Goal: Transaction & Acquisition: Purchase product/service

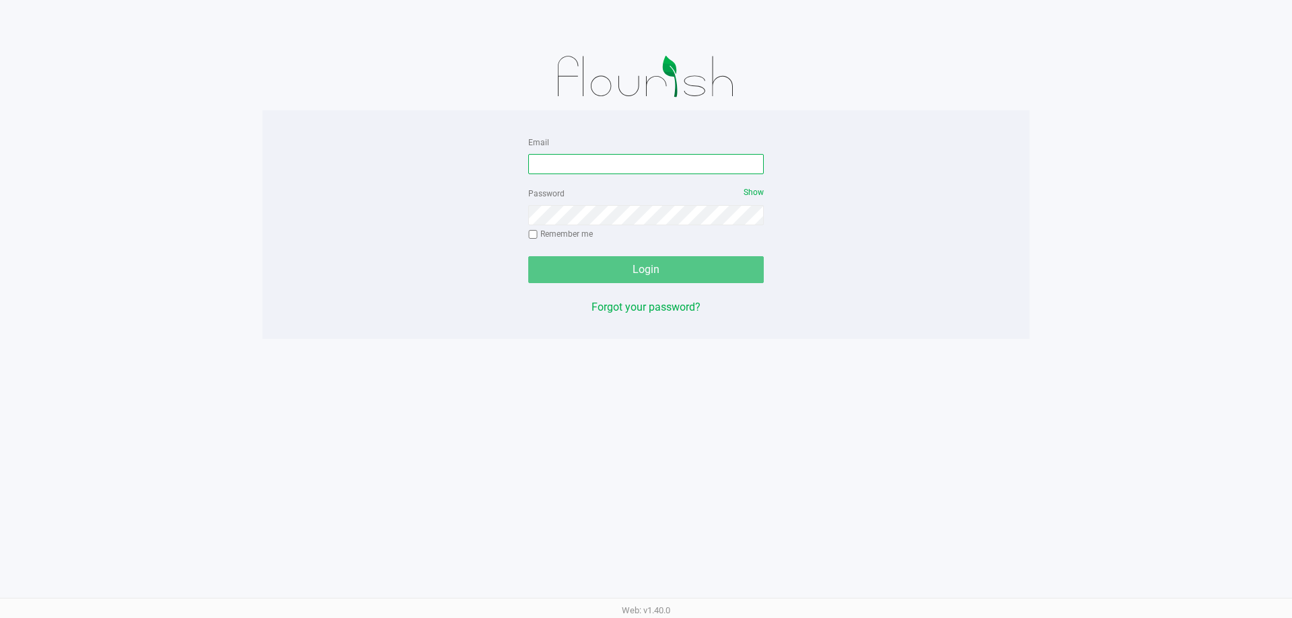
click at [612, 159] on input "Email" at bounding box center [645, 164] width 235 height 20
type input "[EMAIL_ADDRESS][DOMAIN_NAME]"
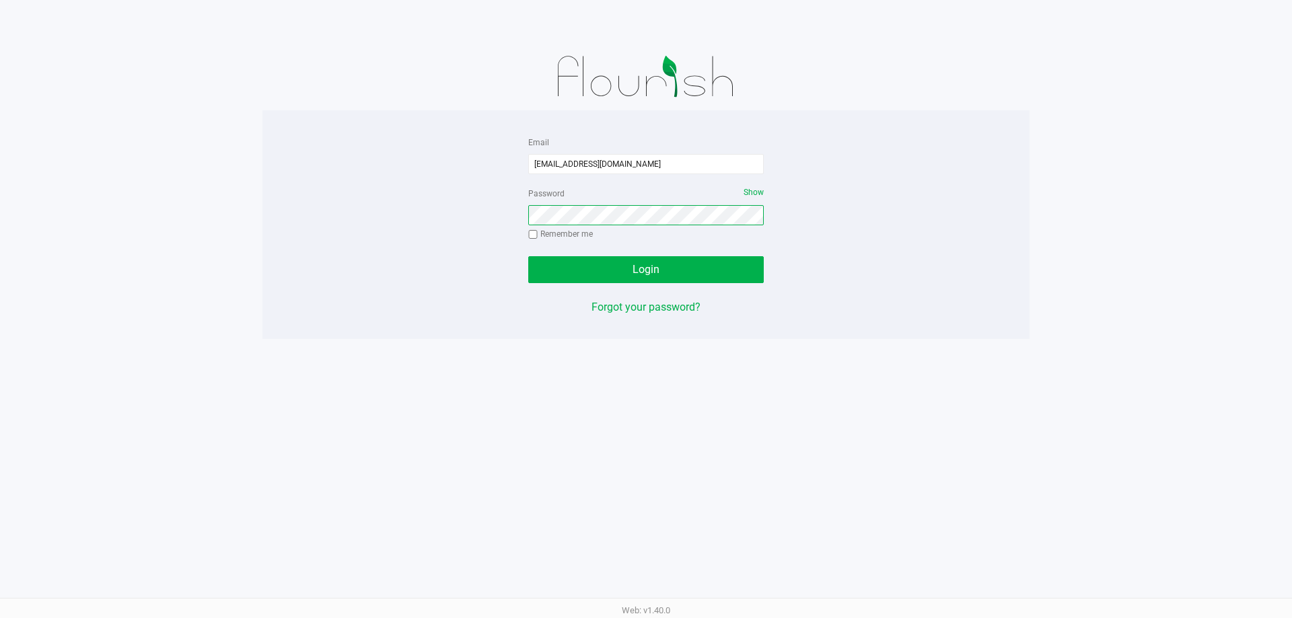
click at [528, 256] on button "Login" at bounding box center [645, 269] width 235 height 27
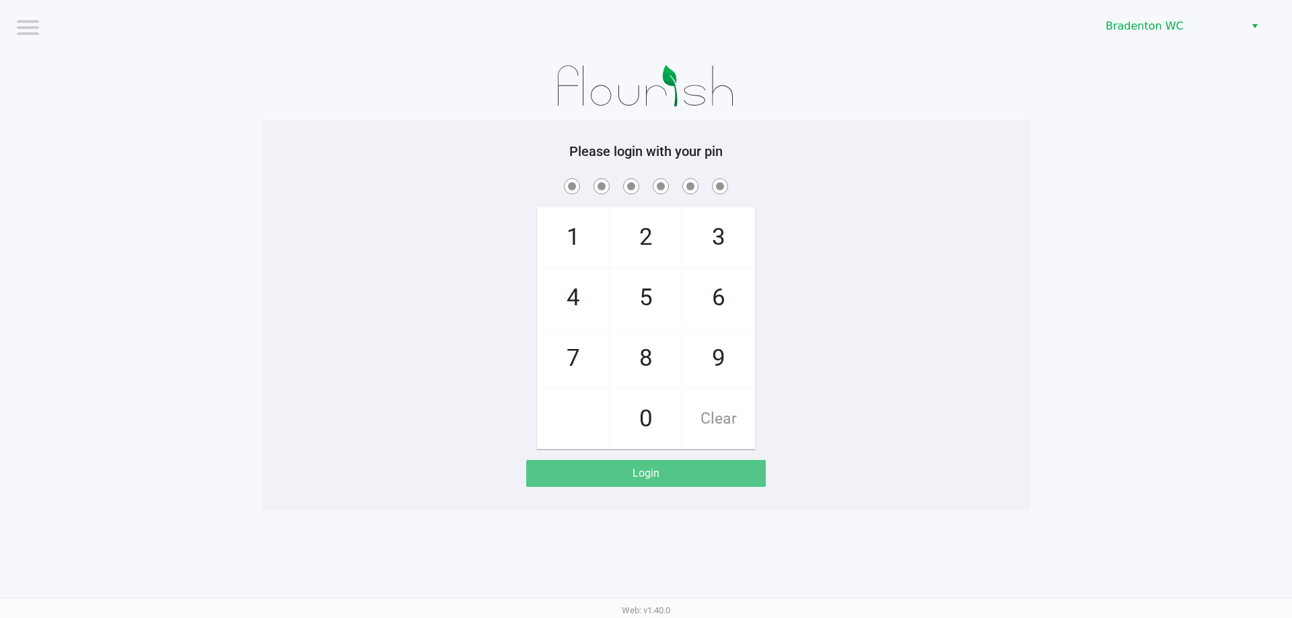
click at [679, 241] on span "2" at bounding box center [645, 237] width 71 height 59
checkbox input "true"
click at [679, 241] on span "2" at bounding box center [645, 237] width 71 height 59
checkbox input "true"
click at [678, 240] on span "2" at bounding box center [645, 237] width 71 height 59
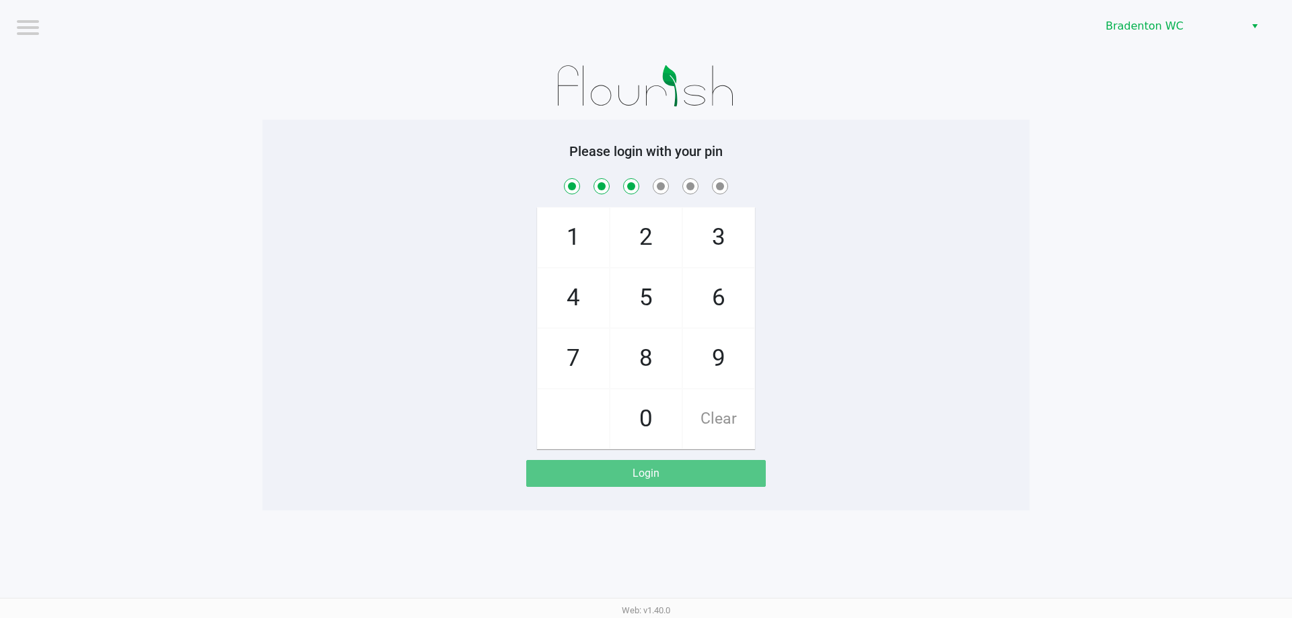
checkbox input "true"
click at [676, 239] on span "2" at bounding box center [645, 237] width 71 height 59
checkbox input "true"
drag, startPoint x: 726, startPoint y: 347, endPoint x: 714, endPoint y: 297, distance: 51.1
click at [726, 344] on span "9" at bounding box center [718, 358] width 71 height 59
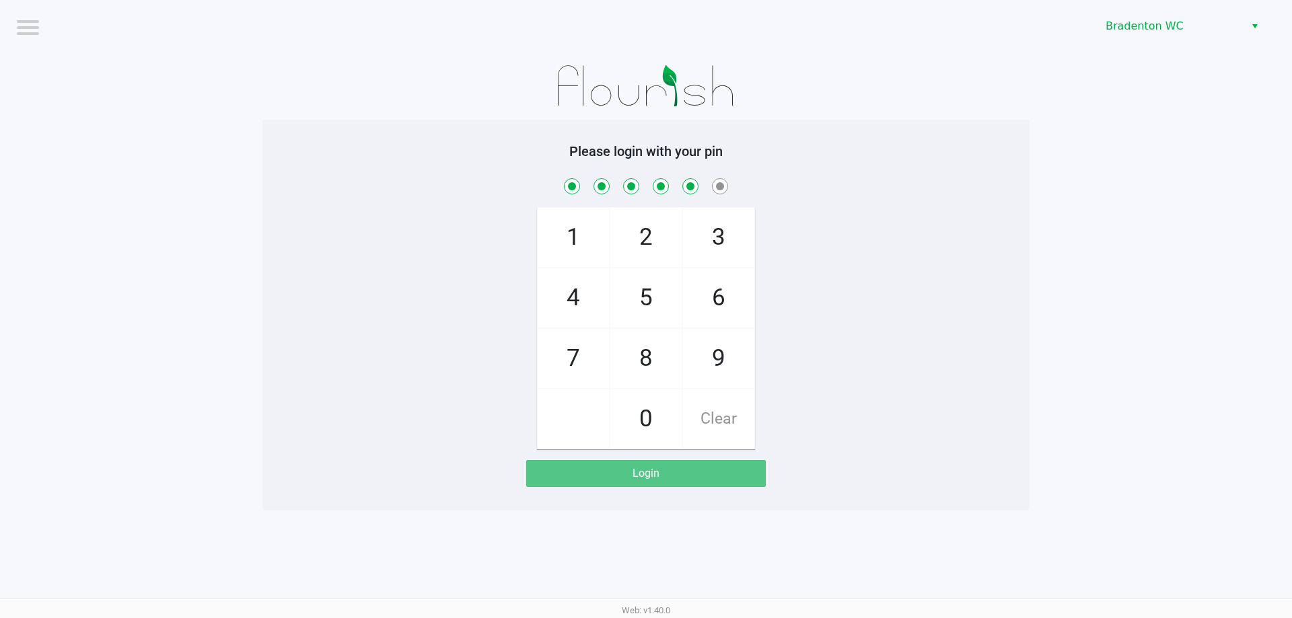
checkbox input "true"
click at [713, 289] on span "6" at bounding box center [718, 297] width 71 height 59
checkbox input "true"
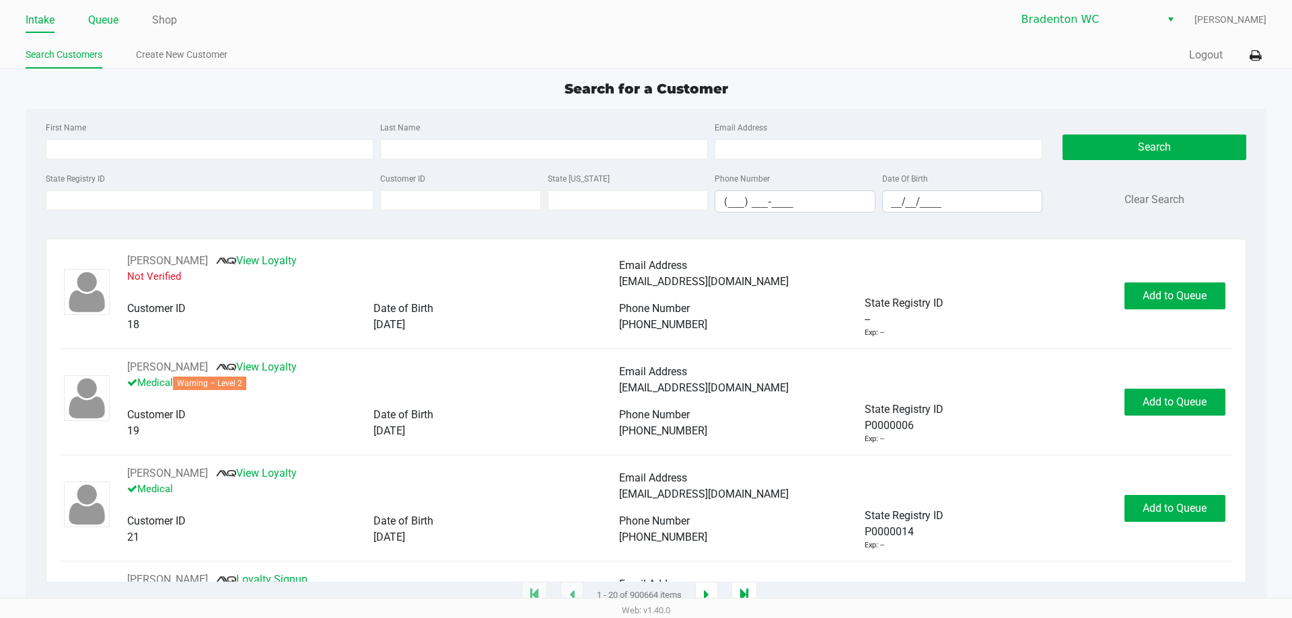
click at [98, 22] on link "Queue" at bounding box center [103, 20] width 30 height 19
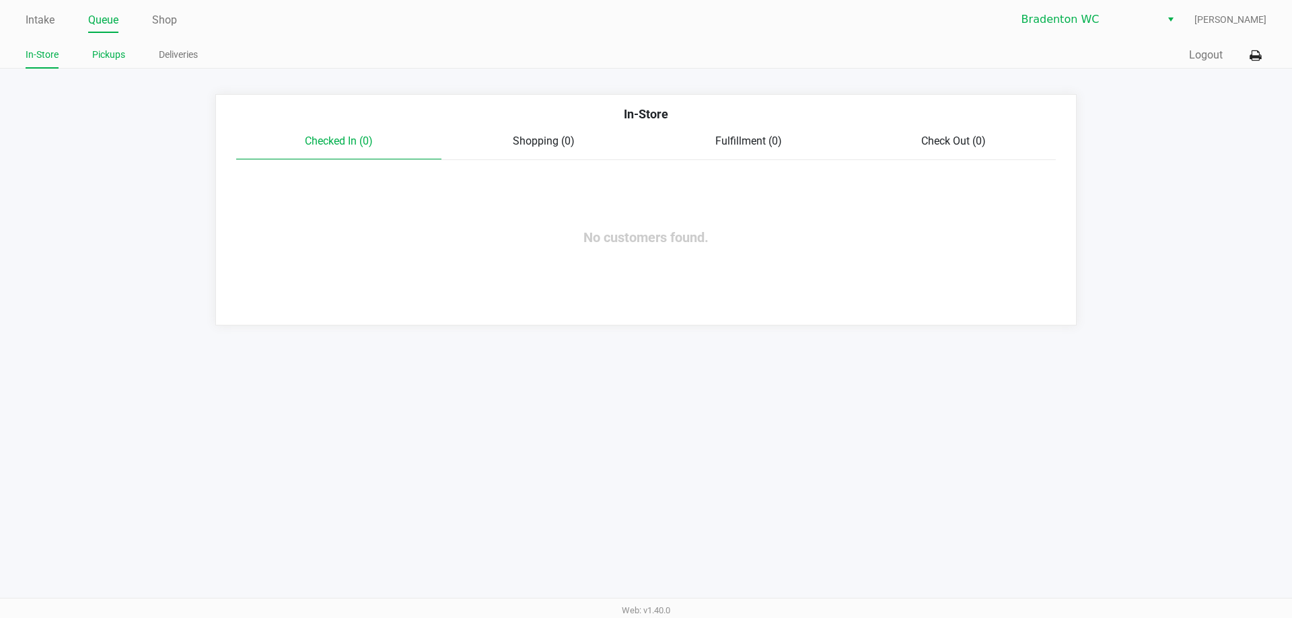
click at [105, 53] on link "Pickups" at bounding box center [108, 54] width 33 height 17
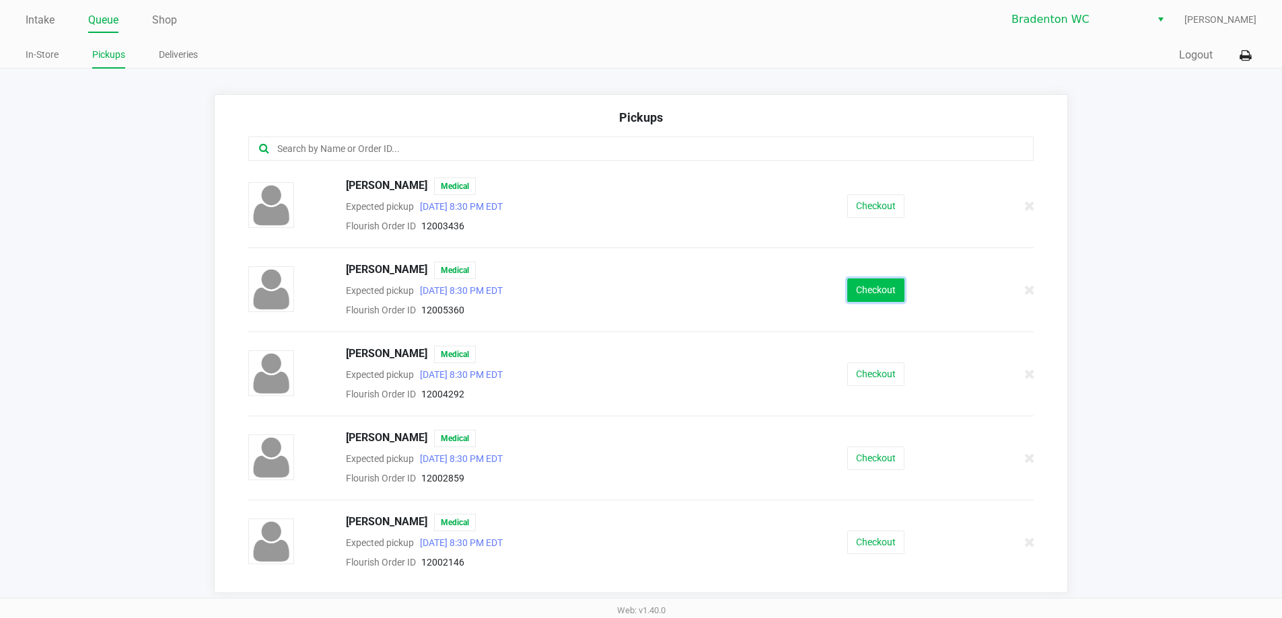
click at [861, 287] on button "Checkout" at bounding box center [875, 291] width 57 height 24
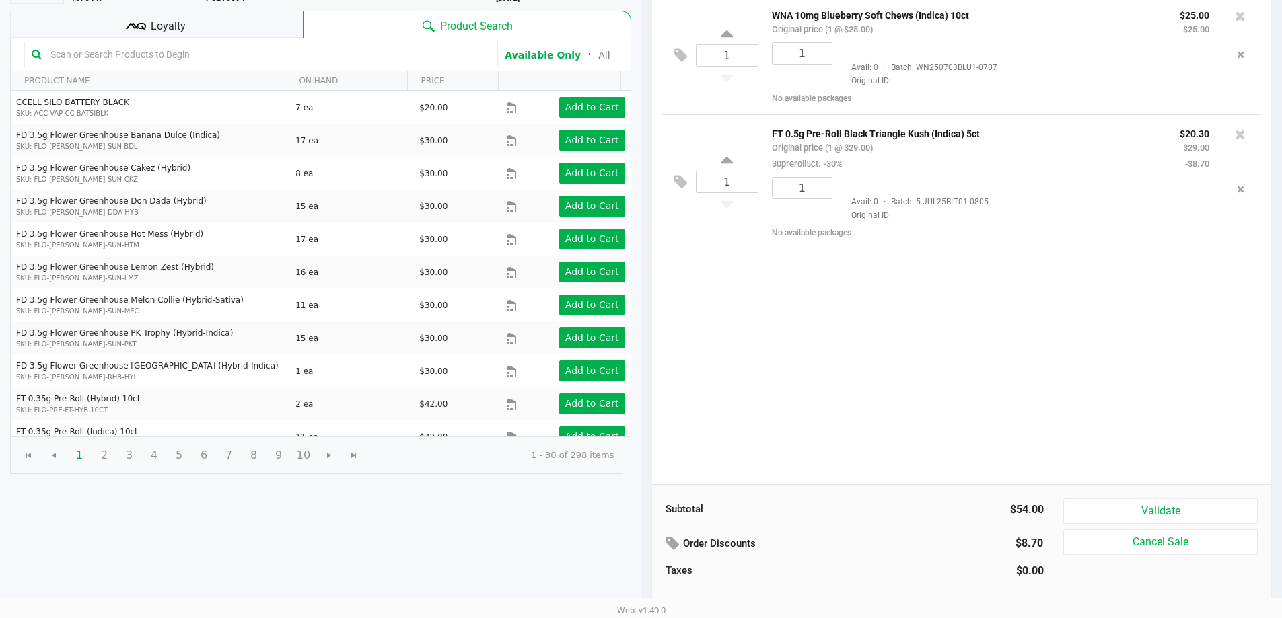
scroll to position [138, 0]
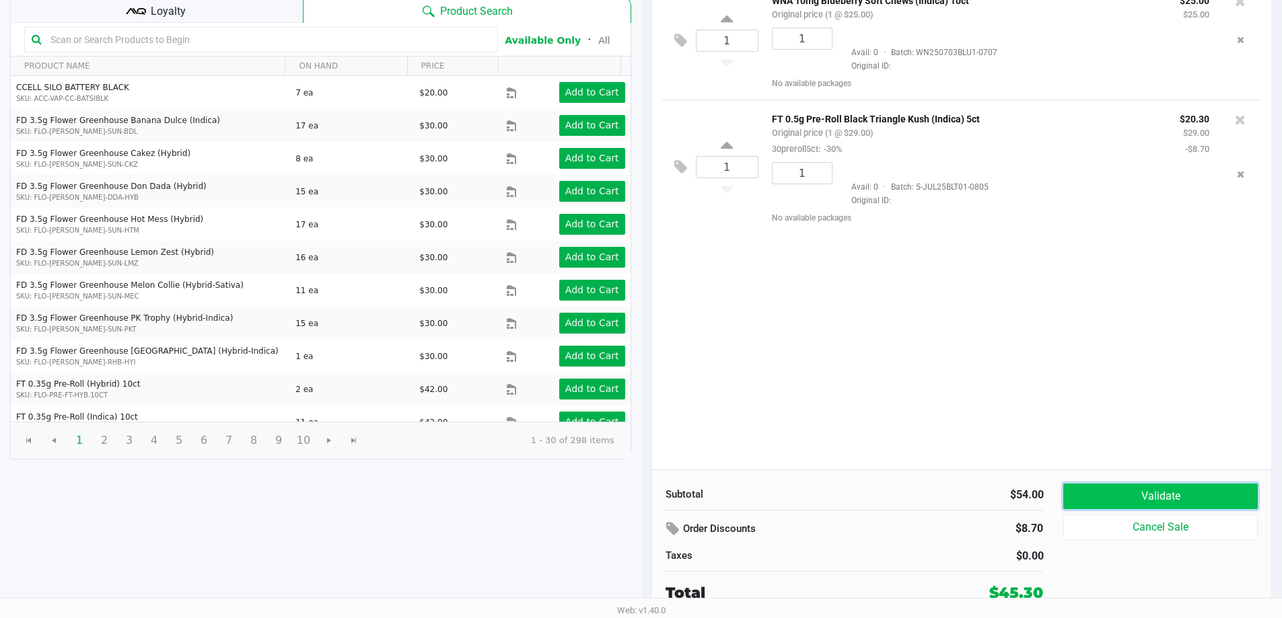
click at [1150, 495] on button "Validate" at bounding box center [1160, 497] width 194 height 26
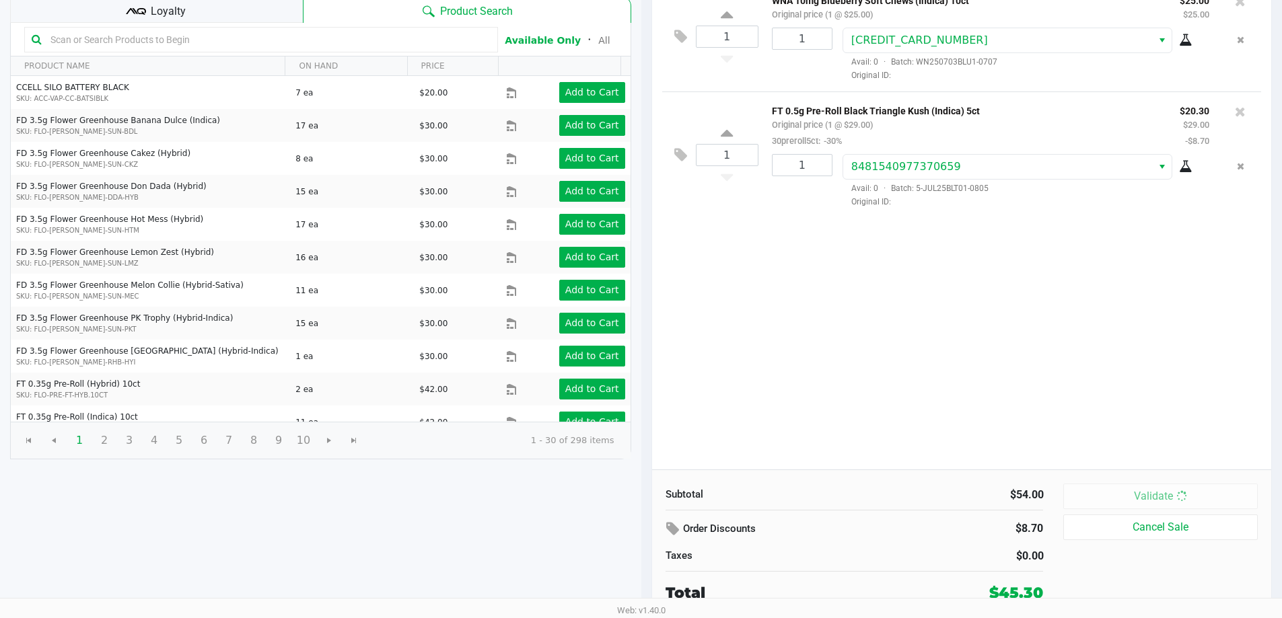
scroll to position [0, 0]
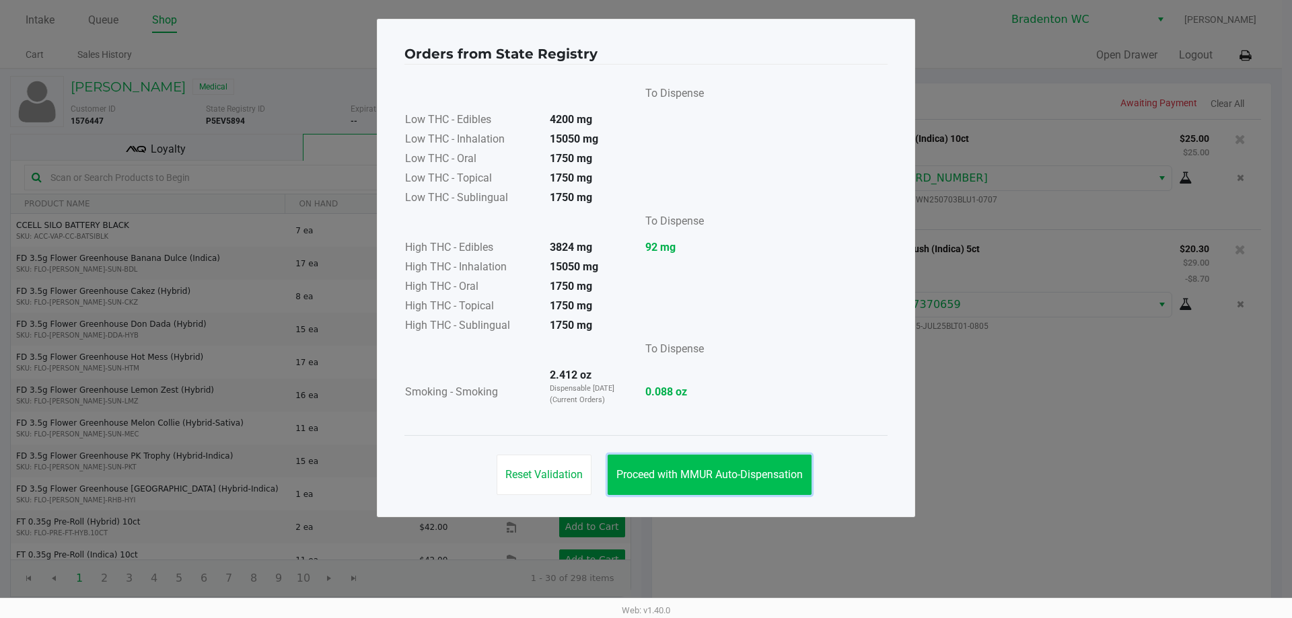
click at [752, 456] on button "Proceed with MMUR Auto-Dispensation" at bounding box center [709, 475] width 204 height 40
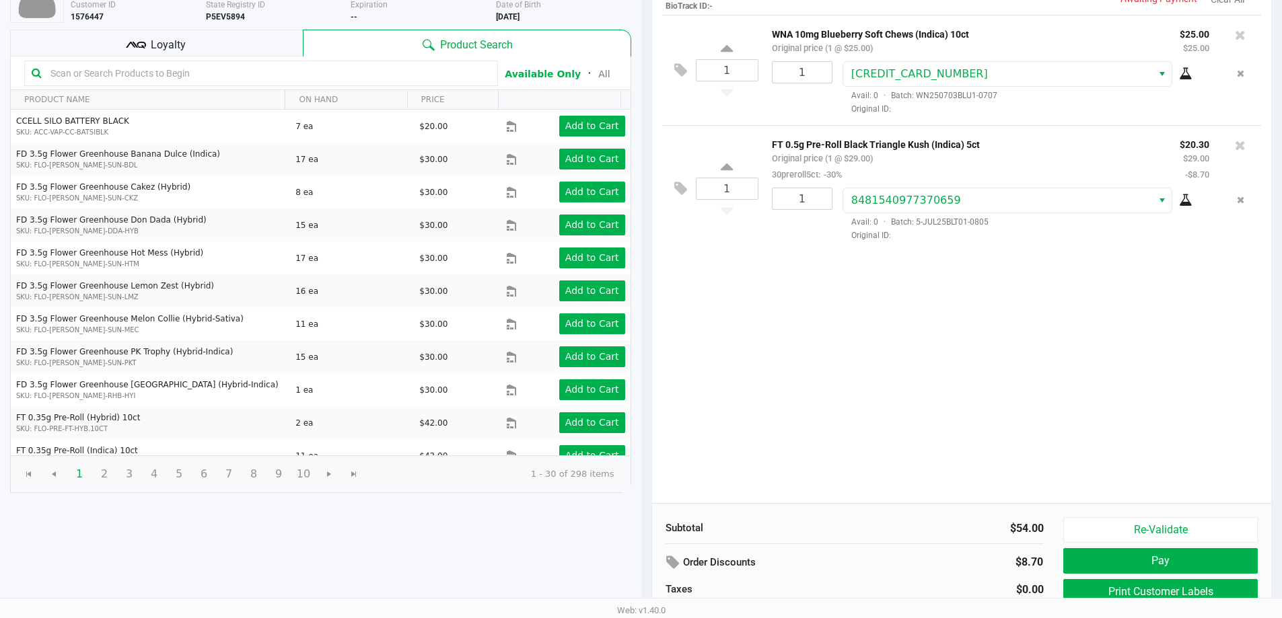
scroll to position [138, 0]
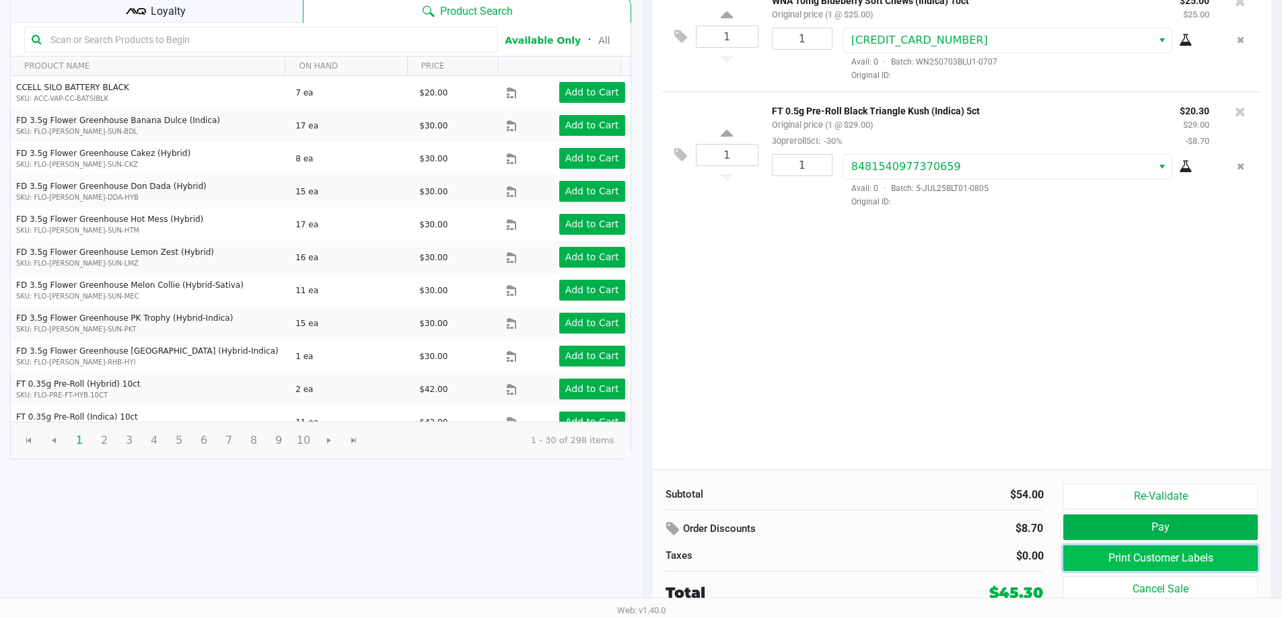
click at [1127, 554] on button "Print Customer Labels" at bounding box center [1160, 559] width 194 height 26
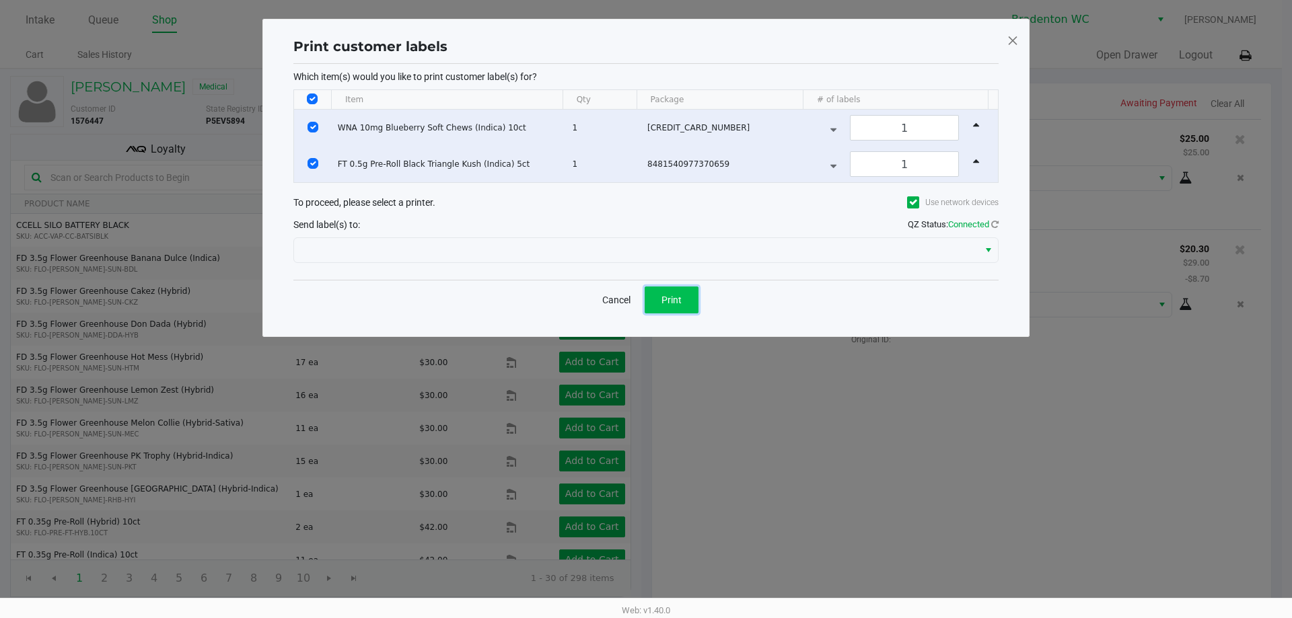
click at [669, 287] on button "Print" at bounding box center [671, 300] width 54 height 27
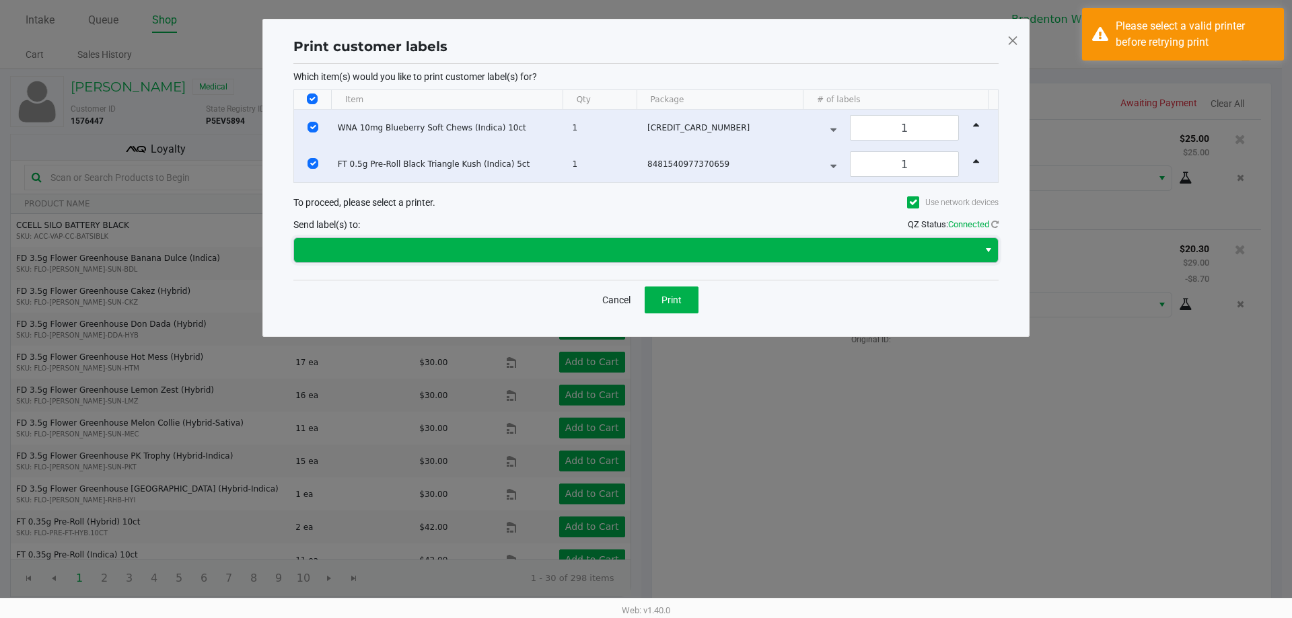
click at [615, 244] on span at bounding box center [636, 250] width 668 height 16
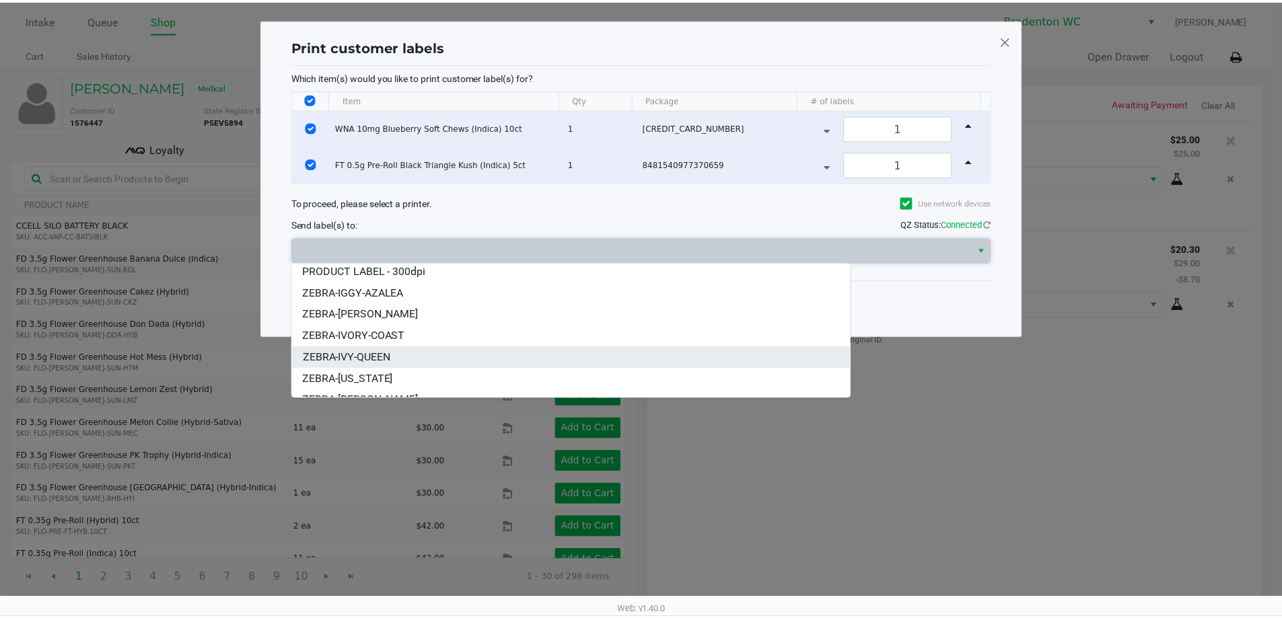
scroll to position [81, 0]
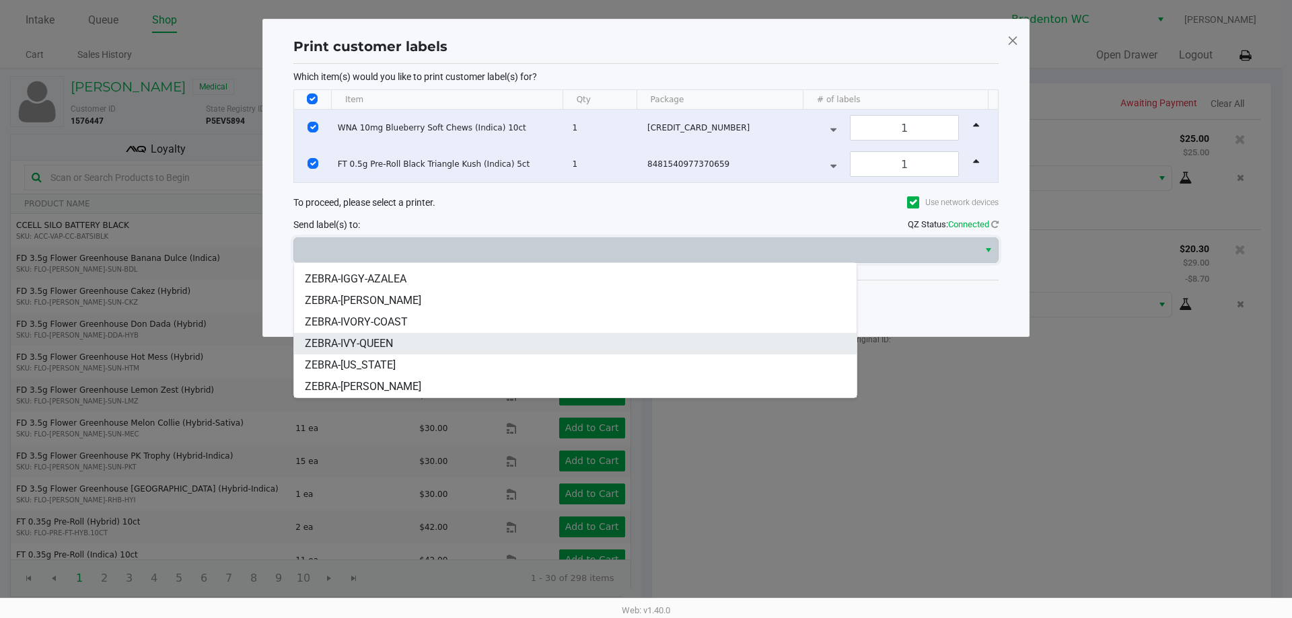
click at [377, 336] on span "ZEBRA-IVY-QUEEN" at bounding box center [349, 344] width 88 height 16
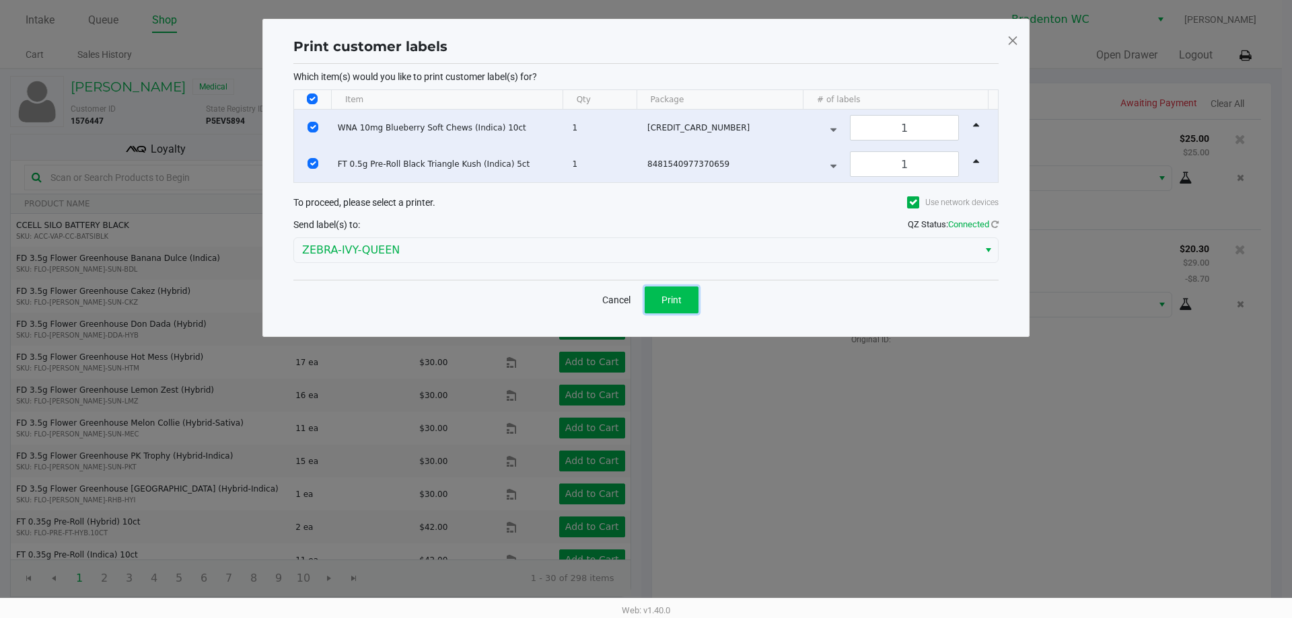
click at [677, 311] on button "Print" at bounding box center [671, 300] width 54 height 27
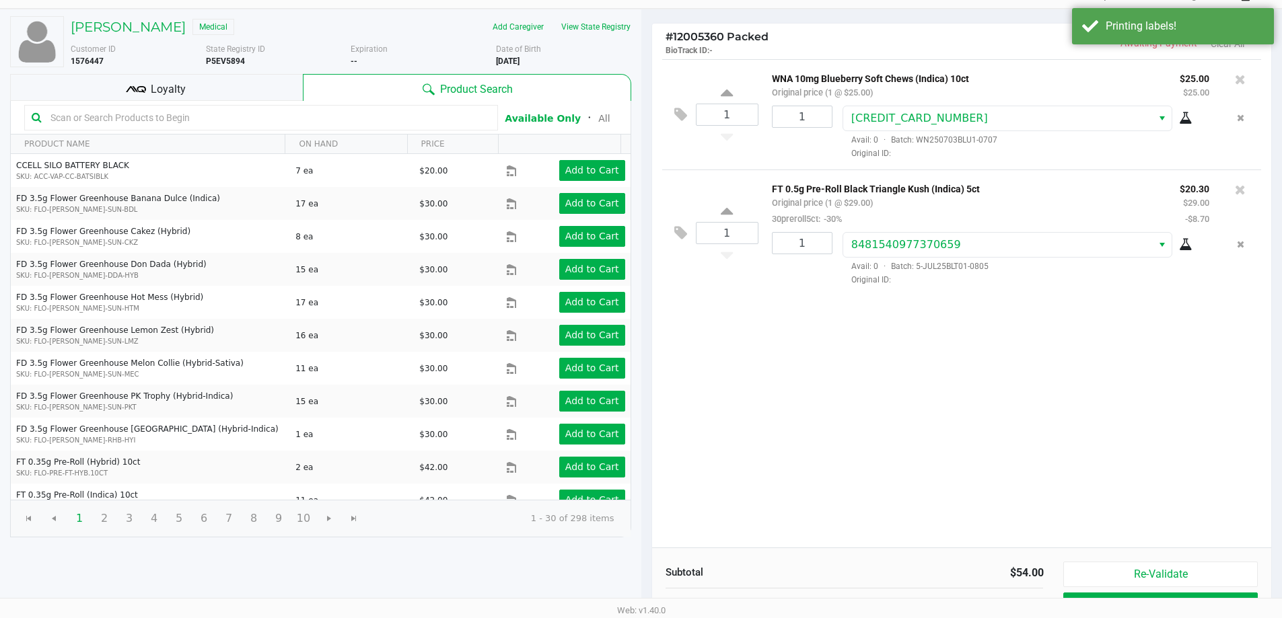
scroll to position [138, 0]
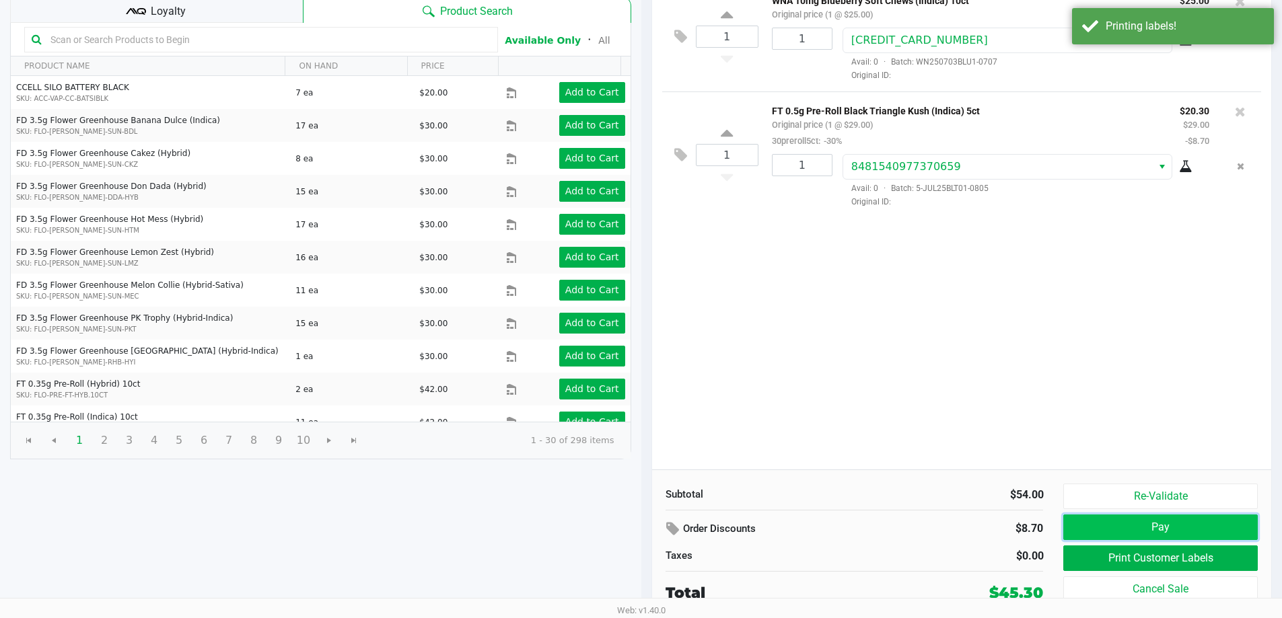
click at [1123, 526] on button "Pay" at bounding box center [1160, 528] width 194 height 26
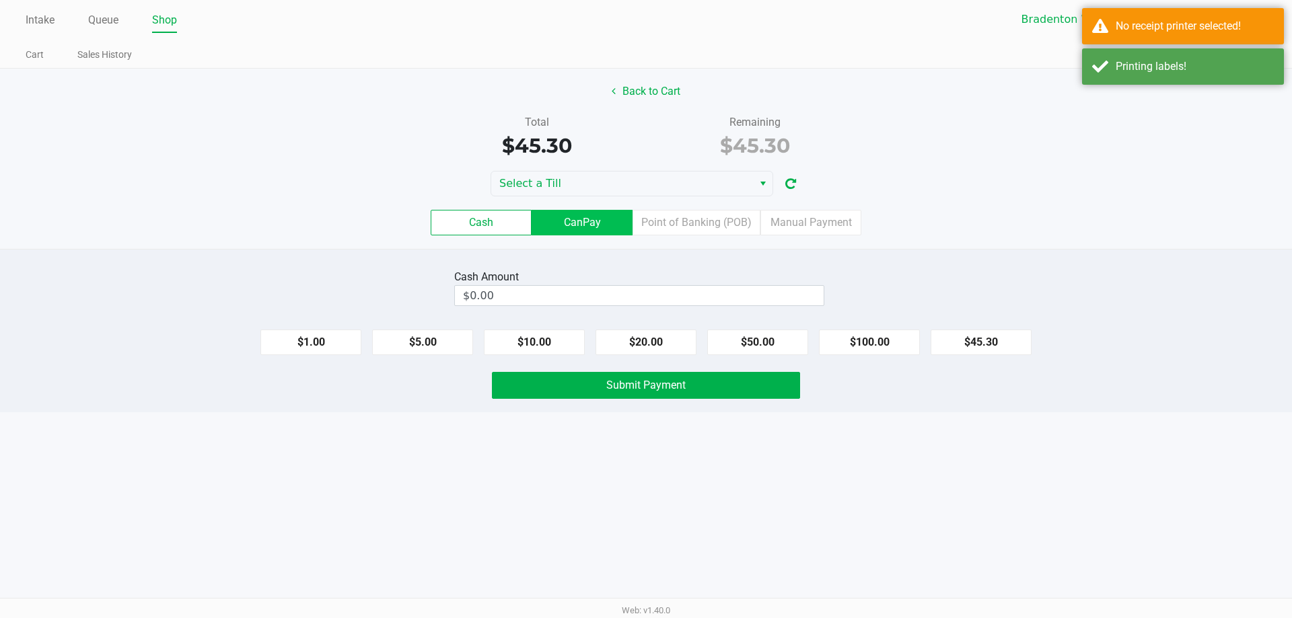
click at [607, 228] on label "CanPay" at bounding box center [581, 223] width 101 height 26
click at [0, 0] on 2 "CanPay" at bounding box center [0, 0] width 0 height 0
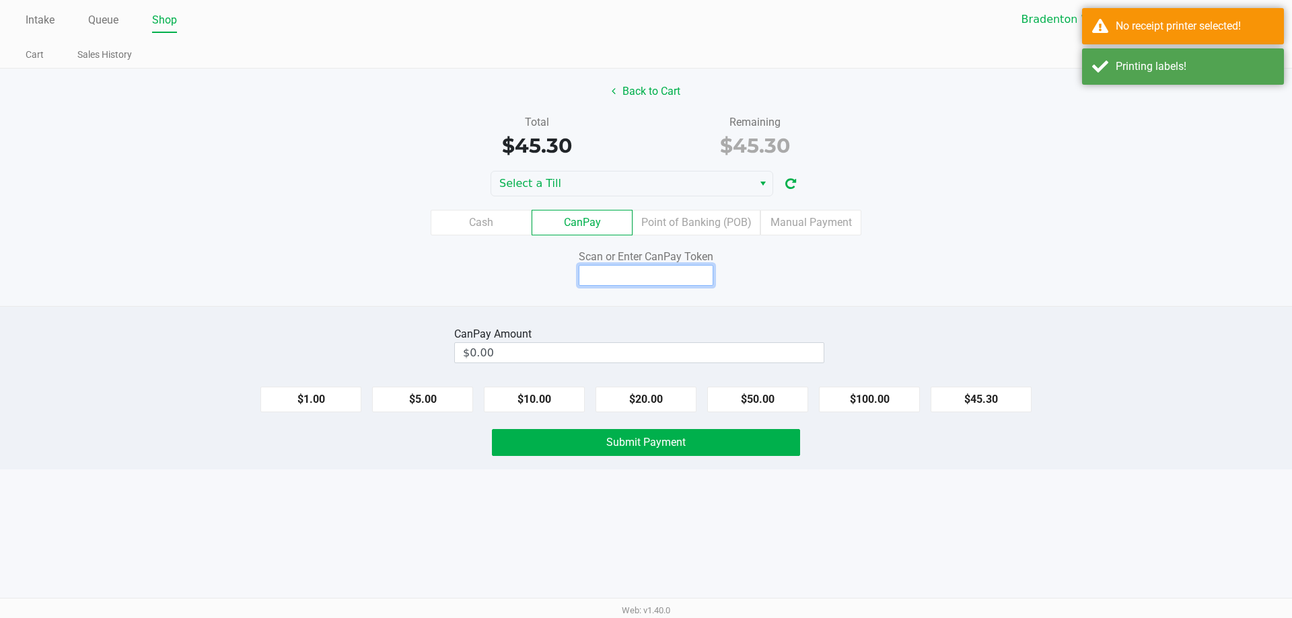
click at [611, 274] on input at bounding box center [646, 275] width 135 height 21
paste input "0E6U6ARAPU7E"
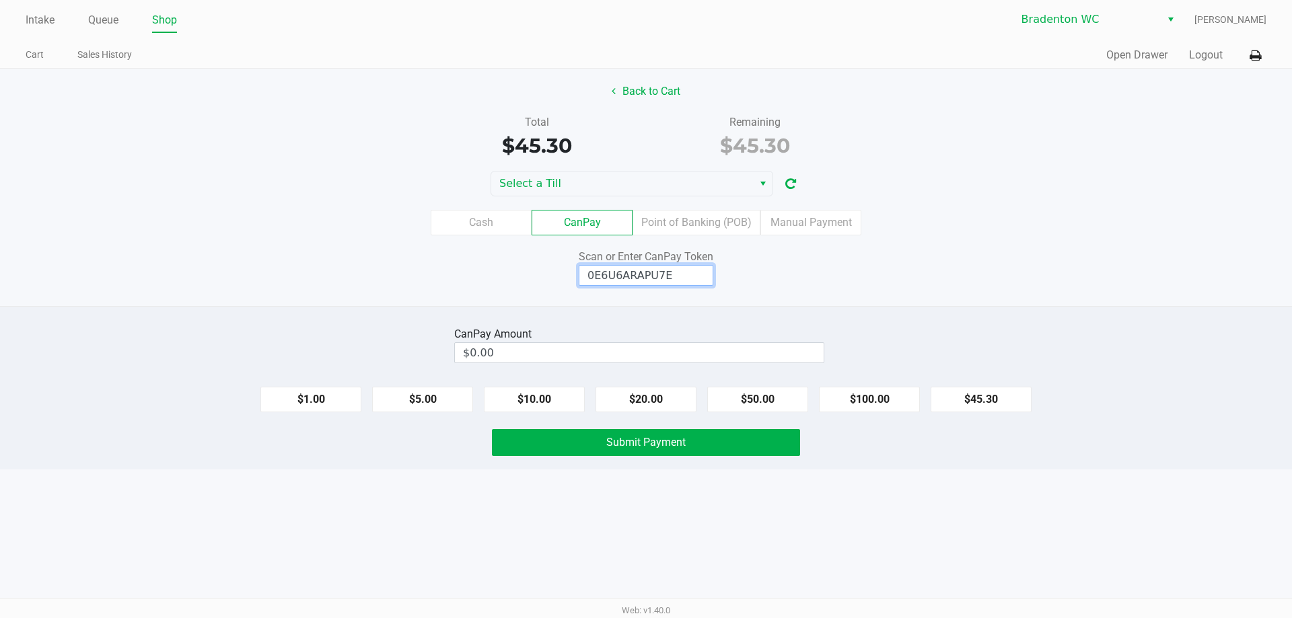
type input "0E6U6ARAPU7E"
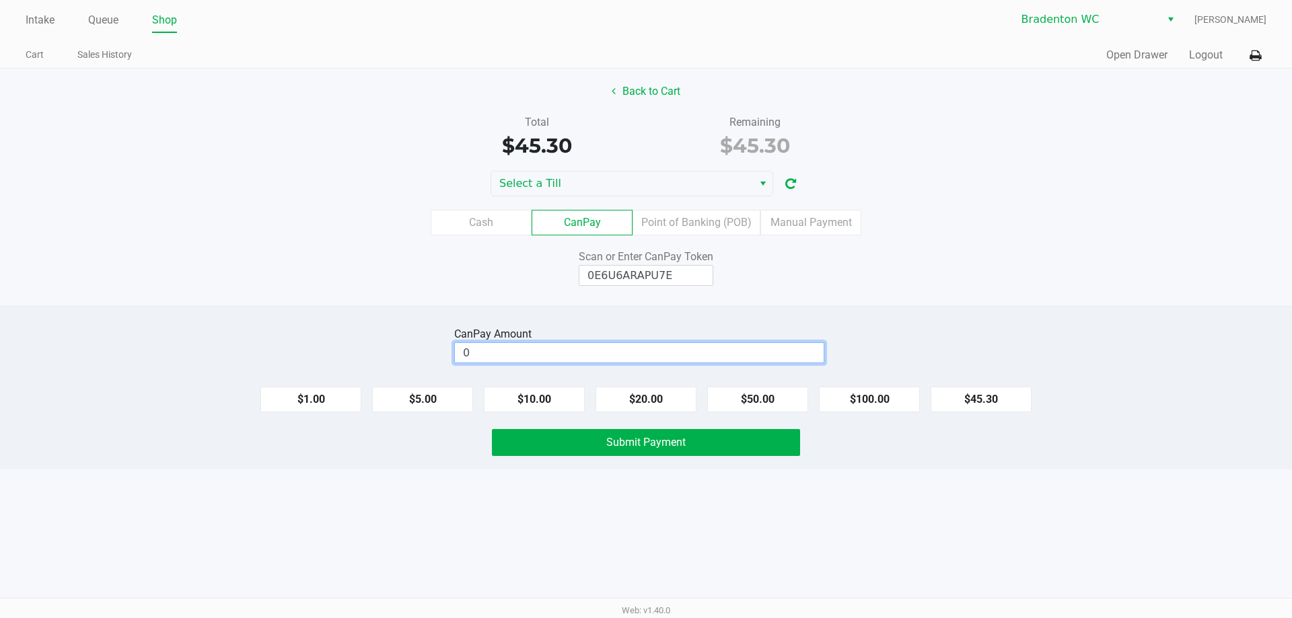
click at [644, 355] on input "0" at bounding box center [639, 353] width 369 height 20
click at [754, 180] on button "Select" at bounding box center [763, 184] width 20 height 24
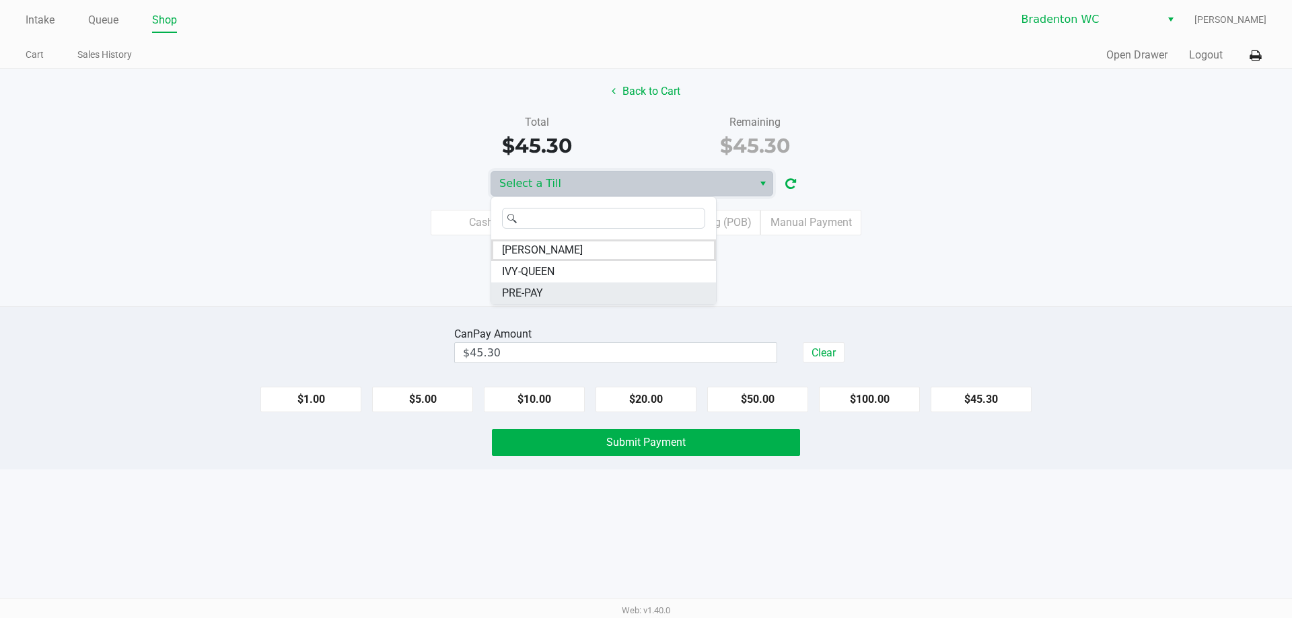
click at [604, 287] on li "PRE-PAY" at bounding box center [603, 294] width 225 height 22
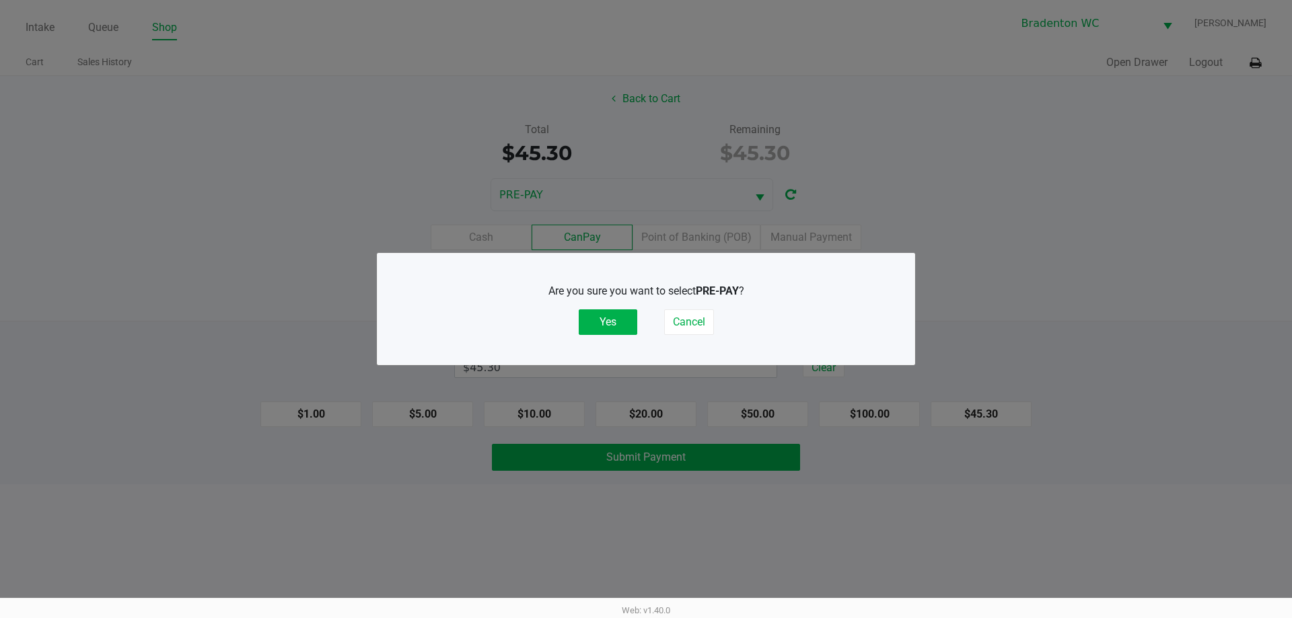
click at [616, 322] on button "Yes" at bounding box center [608, 322] width 59 height 26
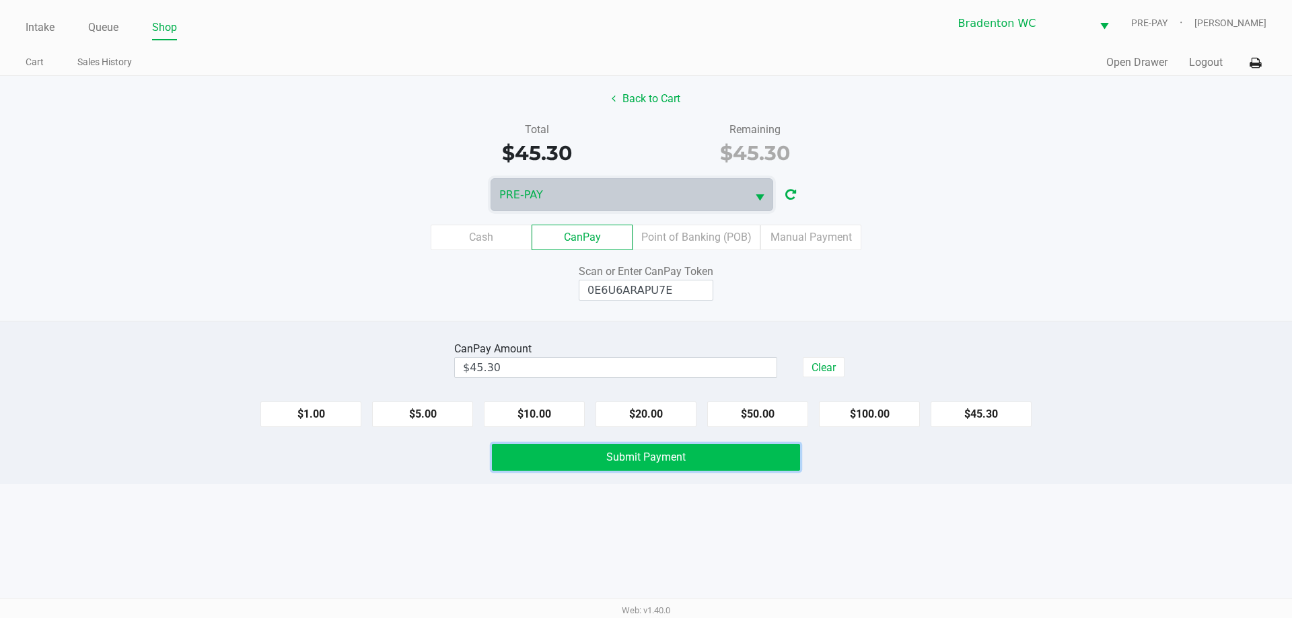
click at [688, 470] on button "Submit Payment" at bounding box center [646, 457] width 308 height 27
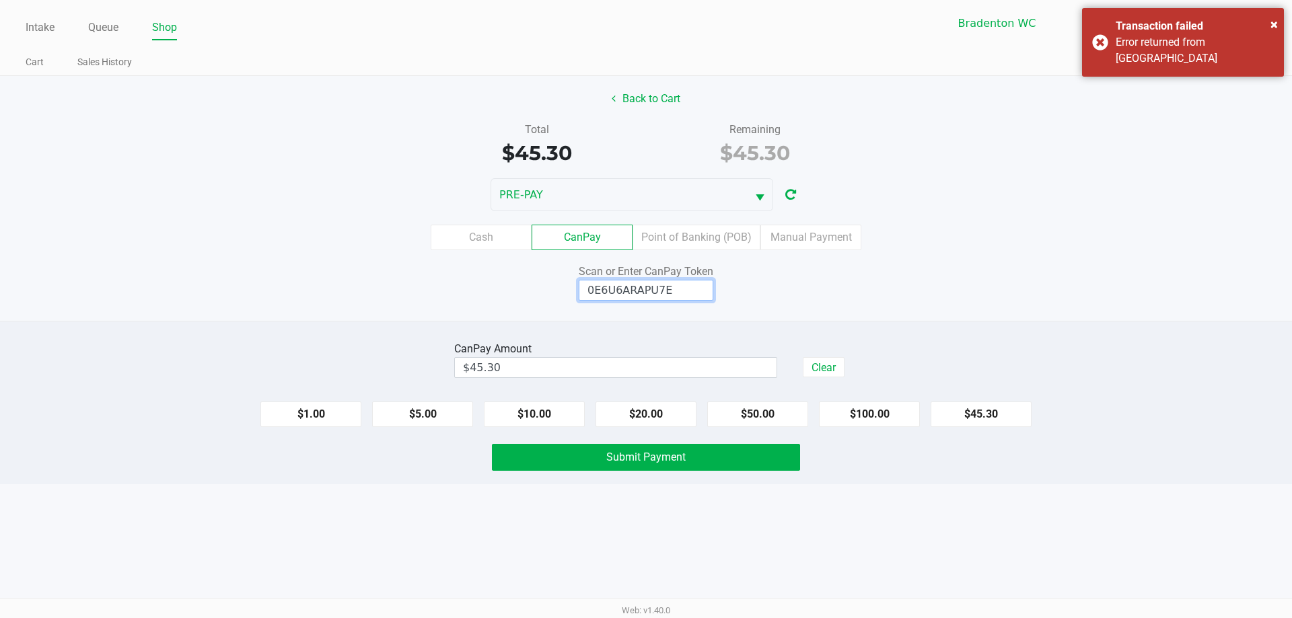
click at [678, 295] on input "0E6U6ARAPU7E" at bounding box center [646, 290] width 135 height 21
click at [679, 240] on label "Point of Banking (POB)" at bounding box center [696, 238] width 128 height 26
click at [0, 0] on 7 "Point of Banking (POB)" at bounding box center [0, 0] width 0 height 0
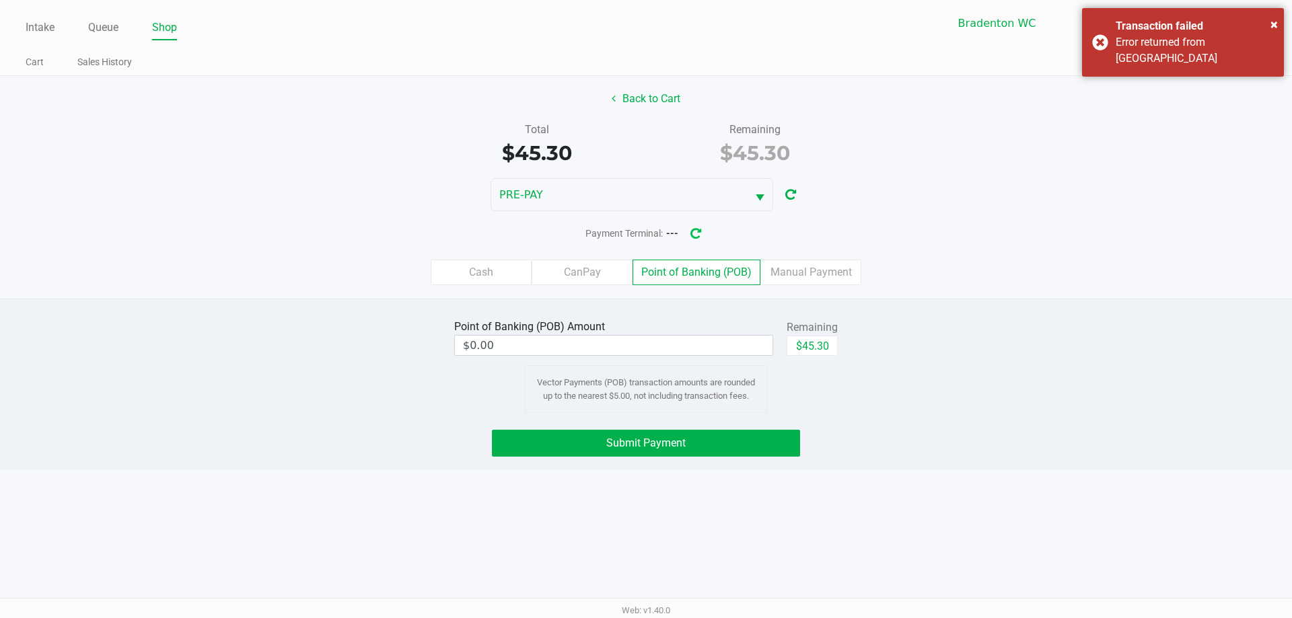
click at [701, 235] on icon "button" at bounding box center [695, 233] width 11 height 9
click at [610, 346] on input "0" at bounding box center [614, 346] width 318 height 20
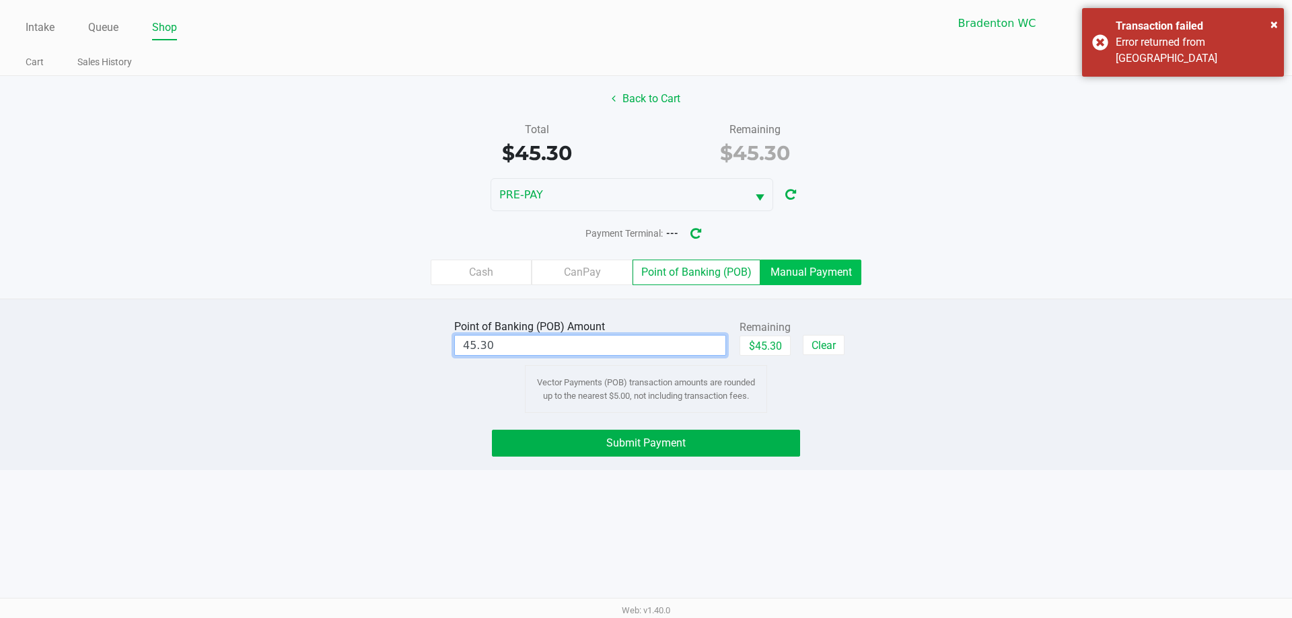
type input "$45.30"
click at [852, 283] on label "Manual Payment" at bounding box center [810, 273] width 101 height 26
click at [0, 0] on 8 "Manual Payment" at bounding box center [0, 0] width 0 height 0
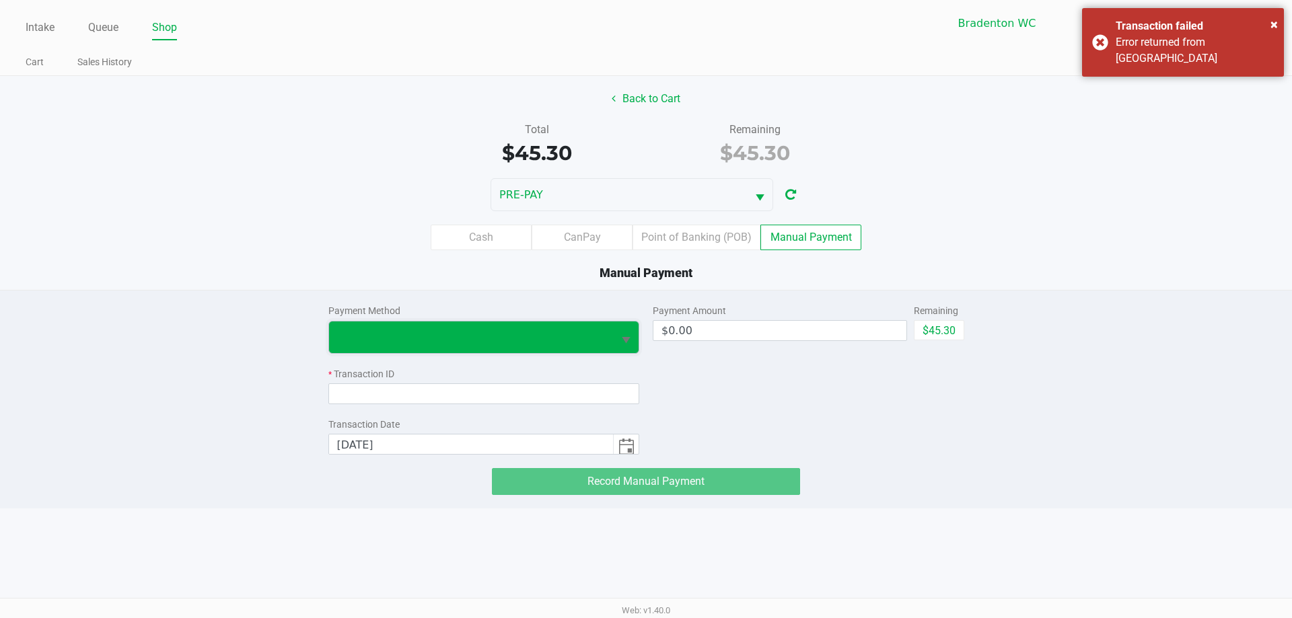
click at [562, 347] on span at bounding box center [471, 338] width 285 height 32
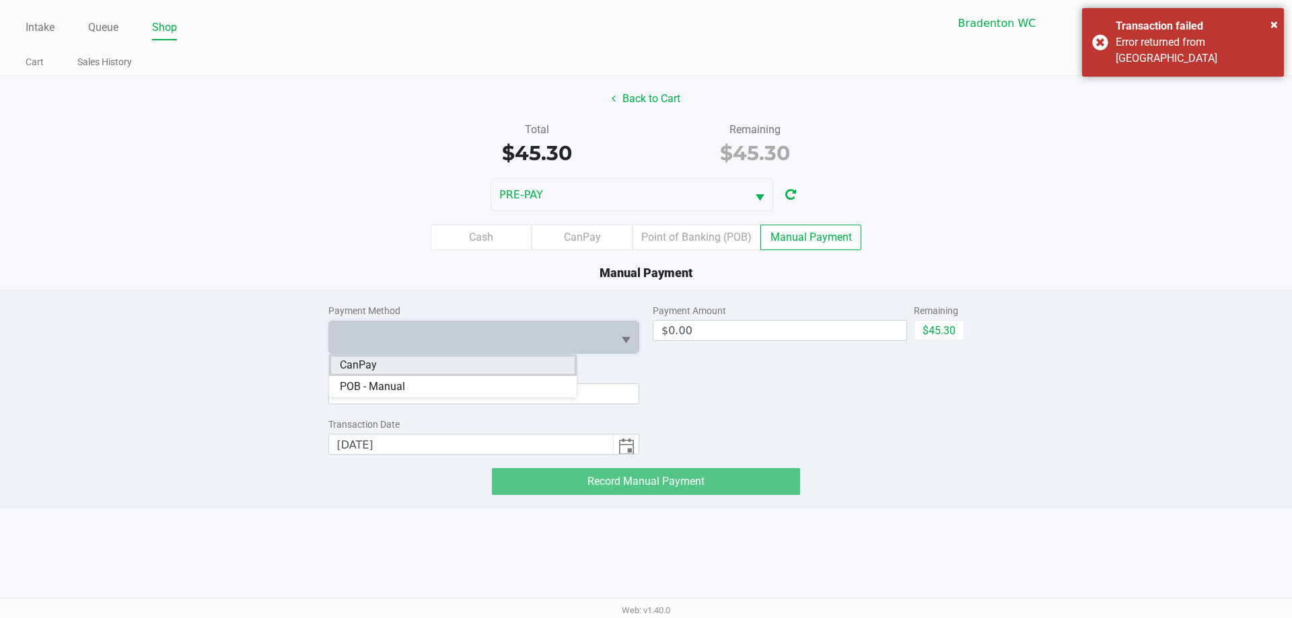
click at [479, 367] on li "CanPay" at bounding box center [453, 366] width 248 height 22
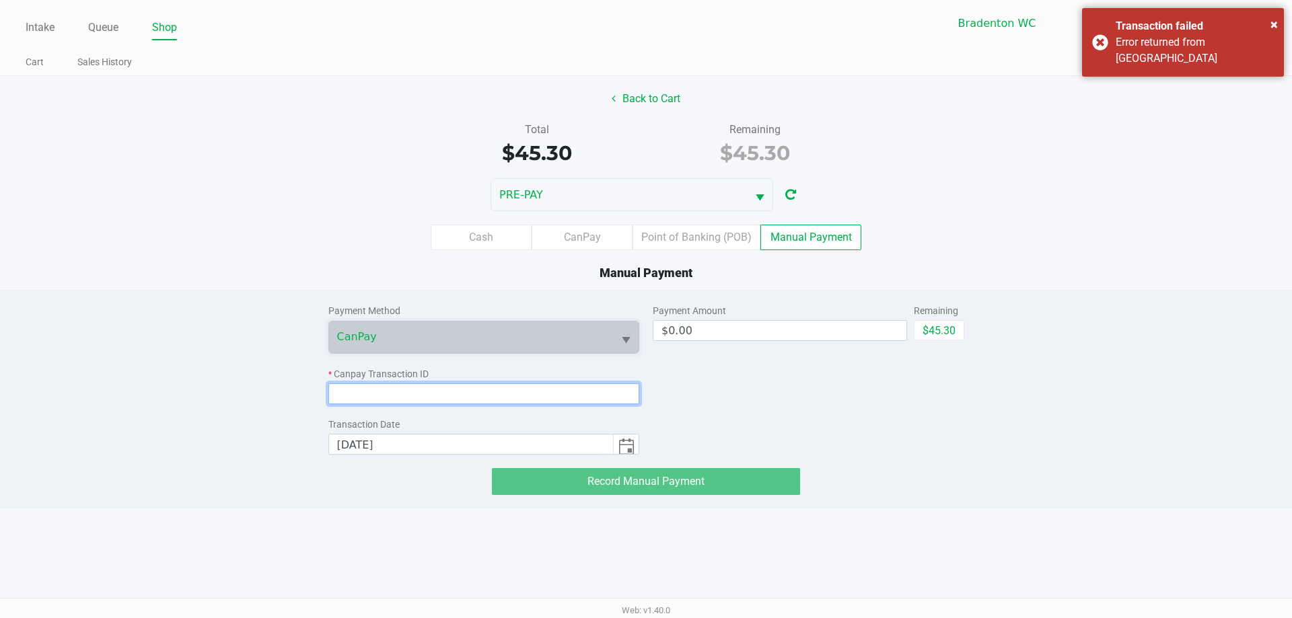
click at [472, 388] on input at bounding box center [483, 393] width 311 height 21
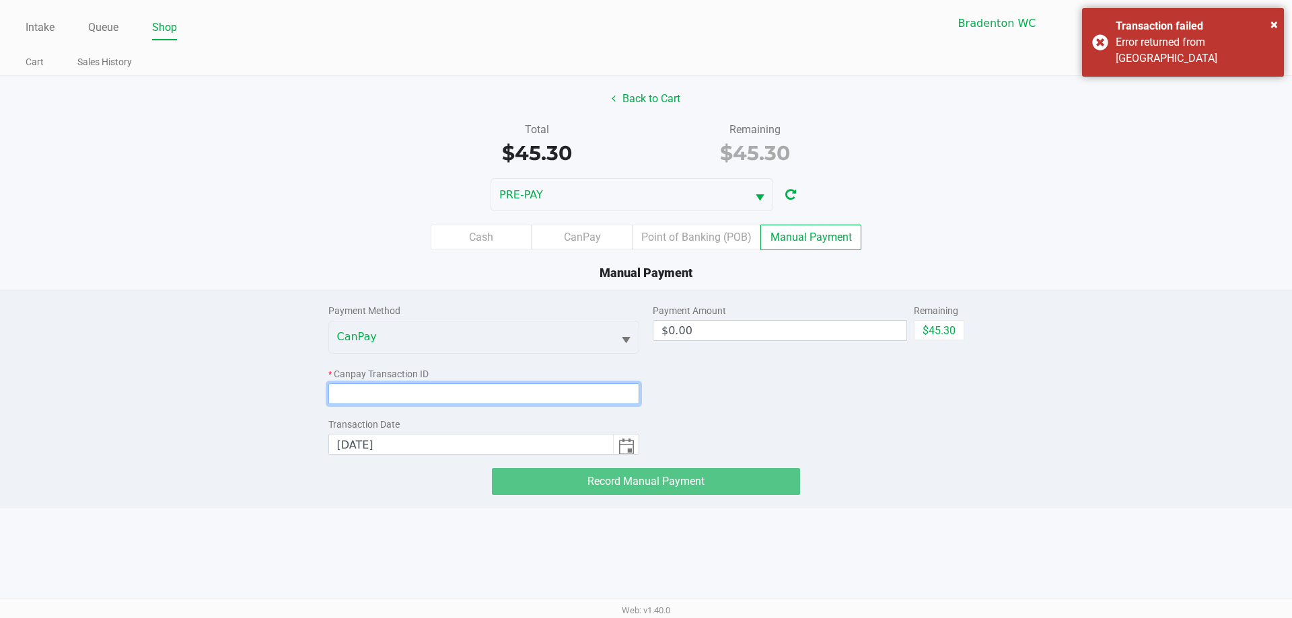
paste input "0E6U6ARAPU7E"
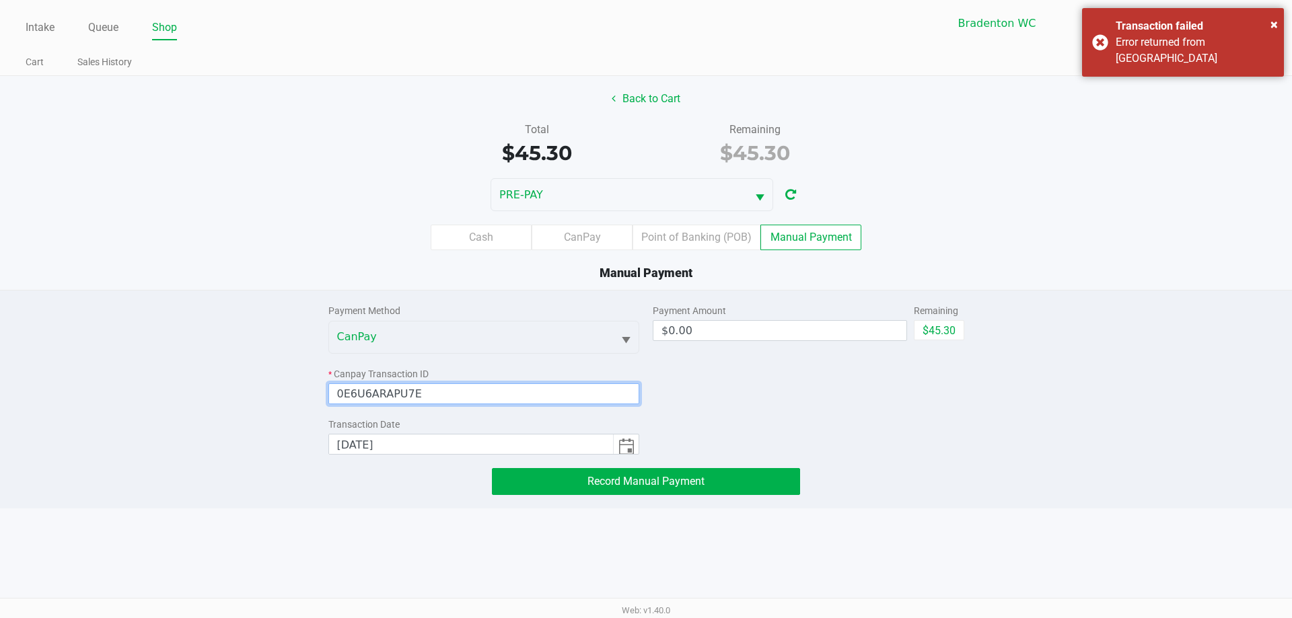
type input "0E6U6ARAPU7E"
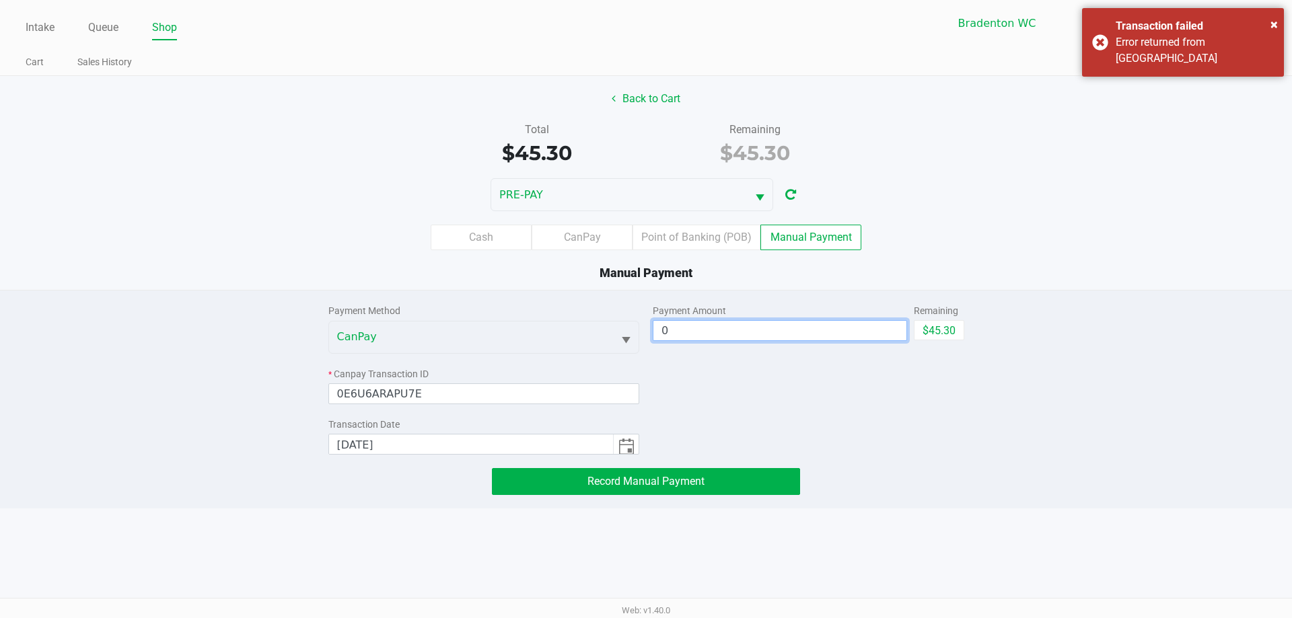
click at [727, 332] on input "0" at bounding box center [779, 331] width 253 height 20
click at [935, 329] on button "$45.30" at bounding box center [939, 330] width 50 height 20
type input "$45.30"
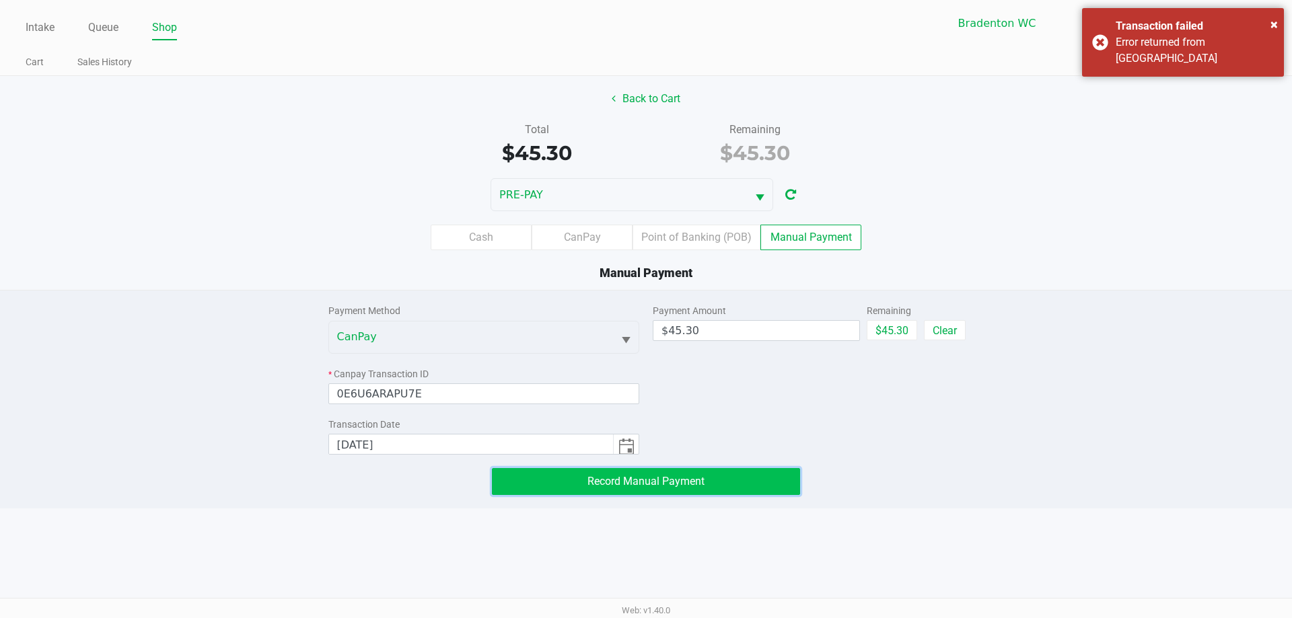
click at [684, 482] on span "Record Manual Payment" at bounding box center [645, 481] width 117 height 13
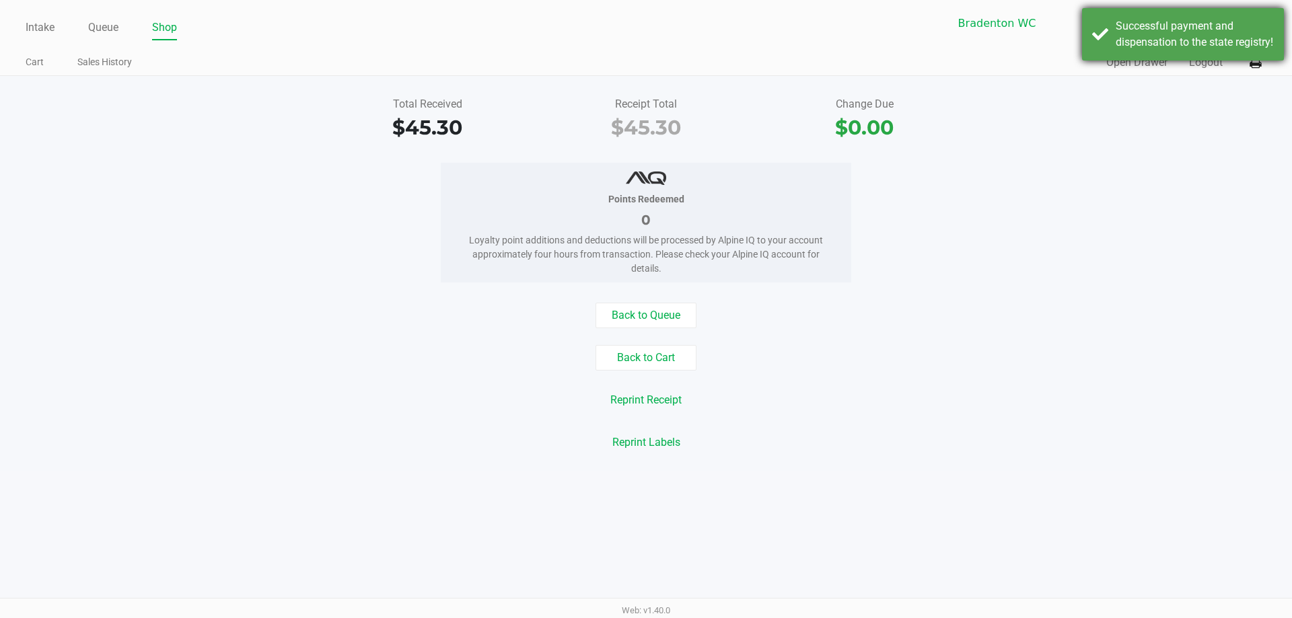
drag, startPoint x: 1152, startPoint y: 50, endPoint x: 1144, endPoint y: 57, distance: 10.0
click at [1152, 48] on div "Successful payment and dispensation to the state registry!" at bounding box center [1194, 34] width 158 height 32
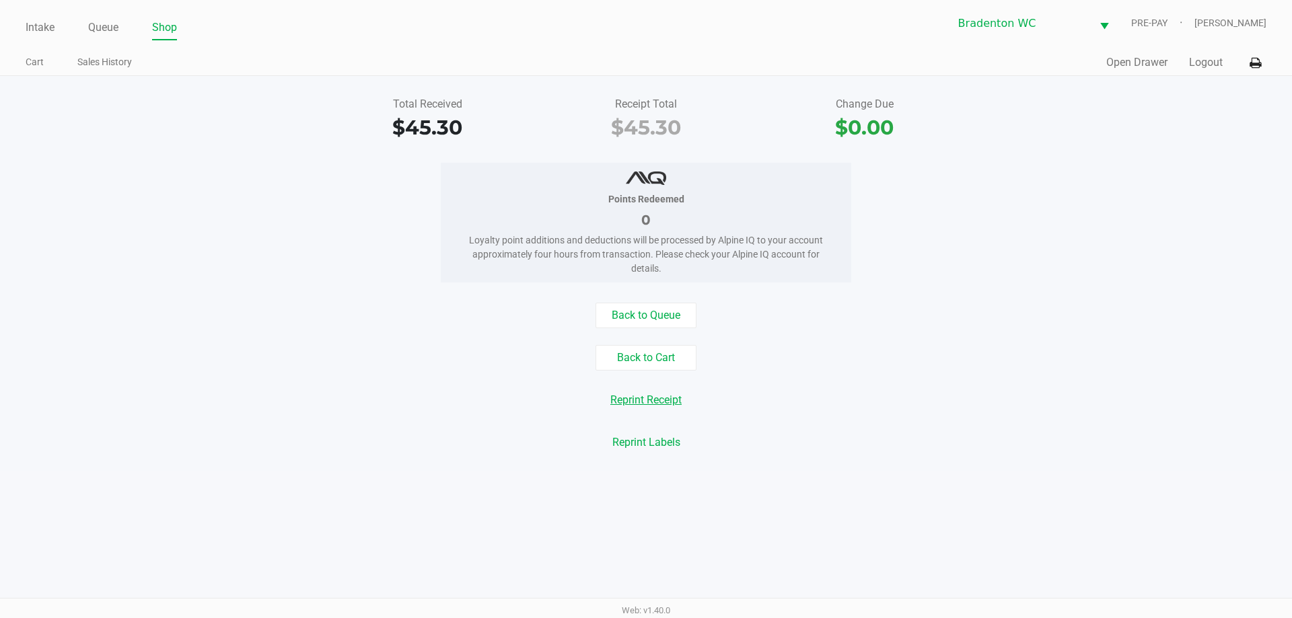
click at [670, 399] on button "Reprint Receipt" at bounding box center [645, 401] width 89 height 26
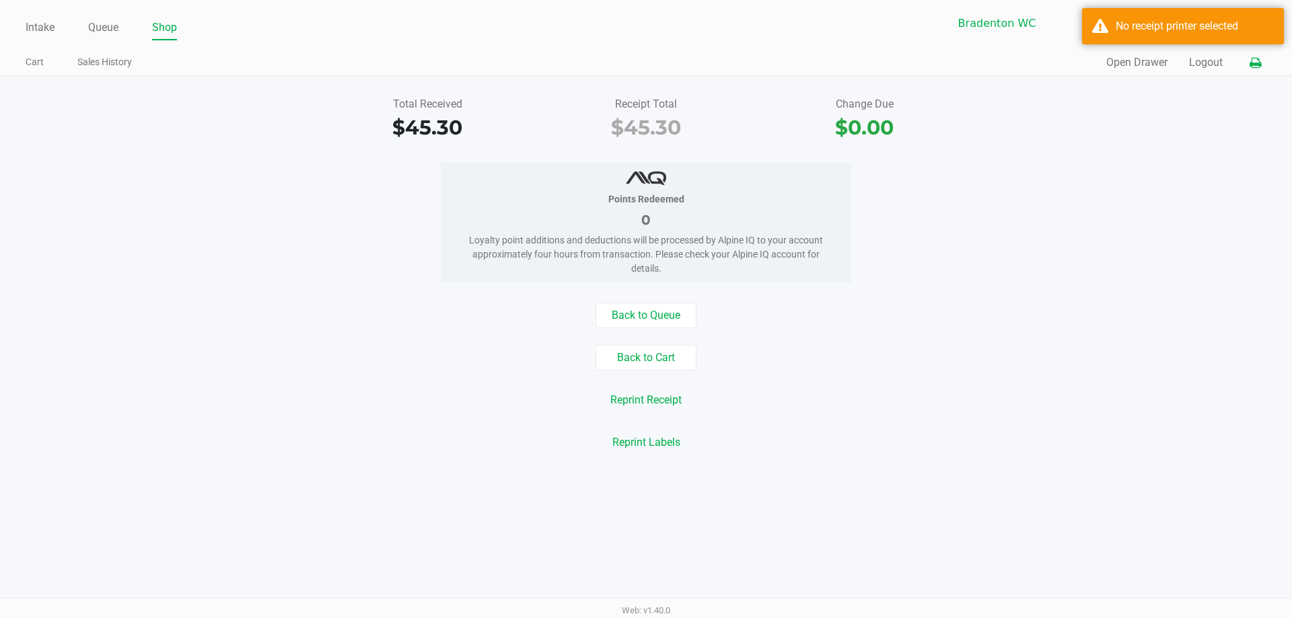
click at [1256, 65] on icon at bounding box center [1254, 63] width 11 height 9
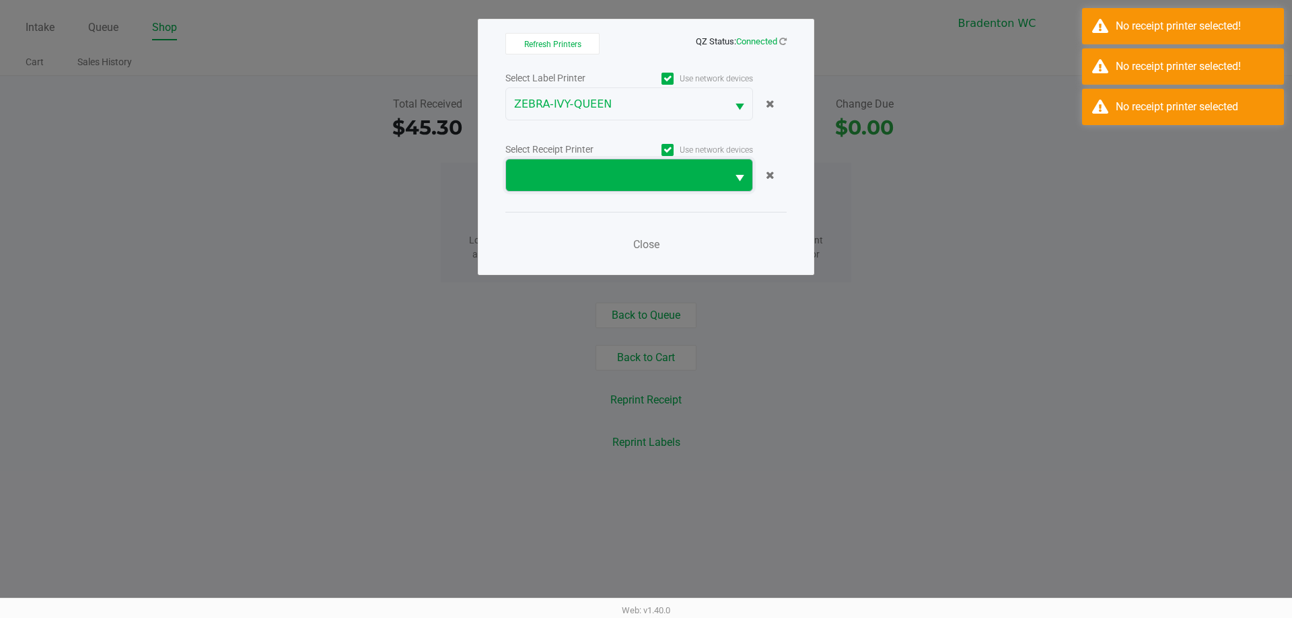
click at [697, 164] on span at bounding box center [616, 175] width 221 height 32
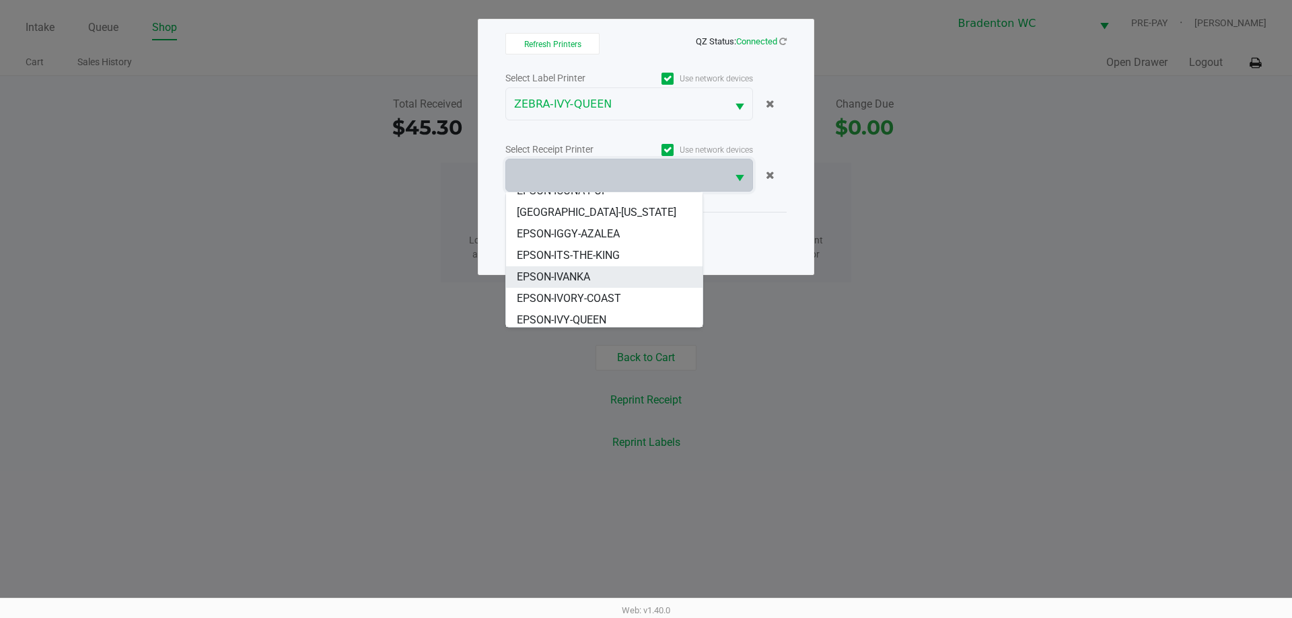
scroll to position [124, 0]
click at [585, 212] on span "[GEOGRAPHIC_DATA]-[US_STATE]" at bounding box center [596, 208] width 159 height 16
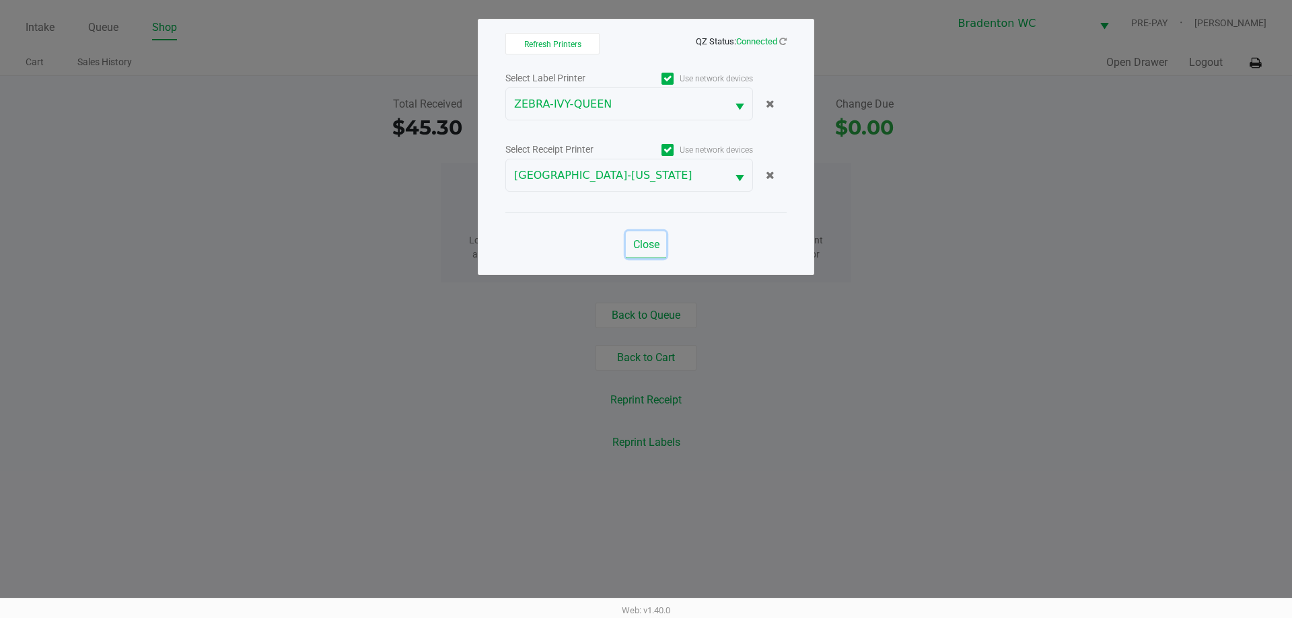
click at [662, 245] on button "Close" at bounding box center [646, 244] width 40 height 27
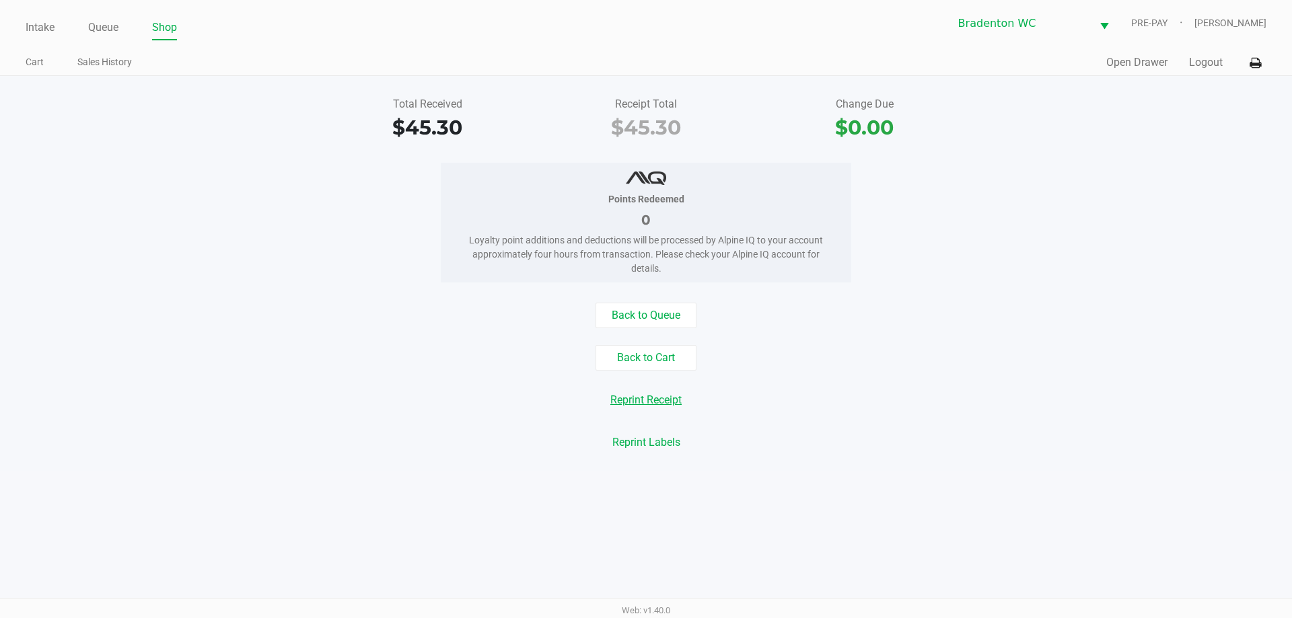
click at [656, 390] on button "Reprint Receipt" at bounding box center [645, 401] width 89 height 26
